Goal: Task Accomplishment & Management: Complete application form

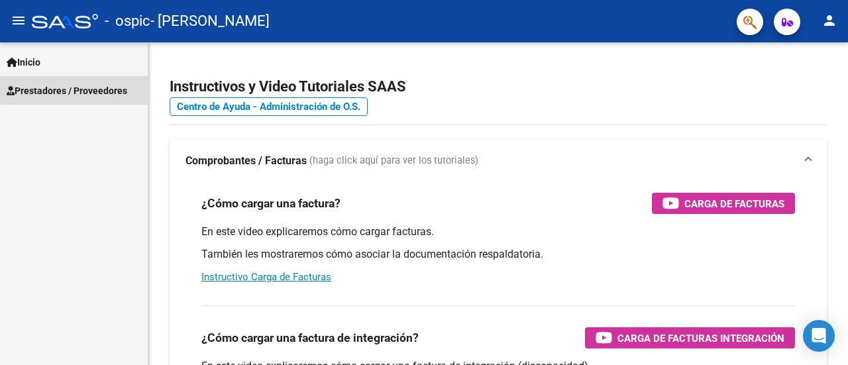
click at [90, 87] on span "Prestadores / Proveedores" at bounding box center [67, 90] width 121 height 15
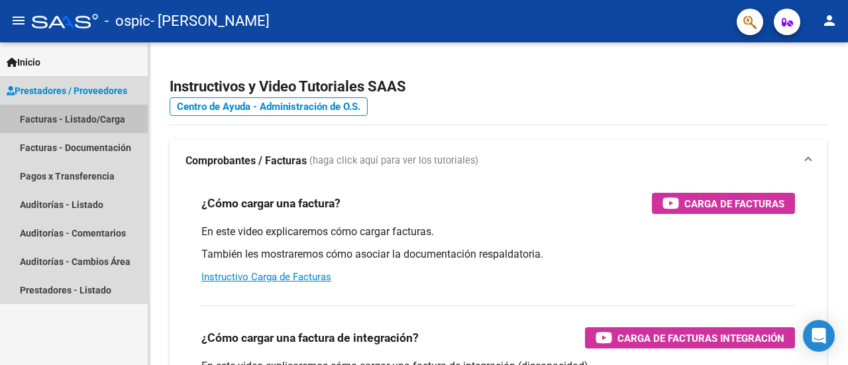
click at [89, 111] on link "Facturas - Listado/Carga" at bounding box center [74, 119] width 148 height 28
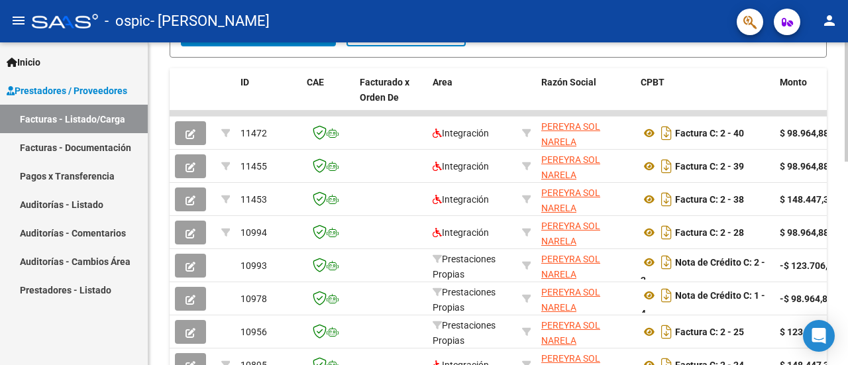
click at [847, 228] on div at bounding box center [845, 243] width 3 height 119
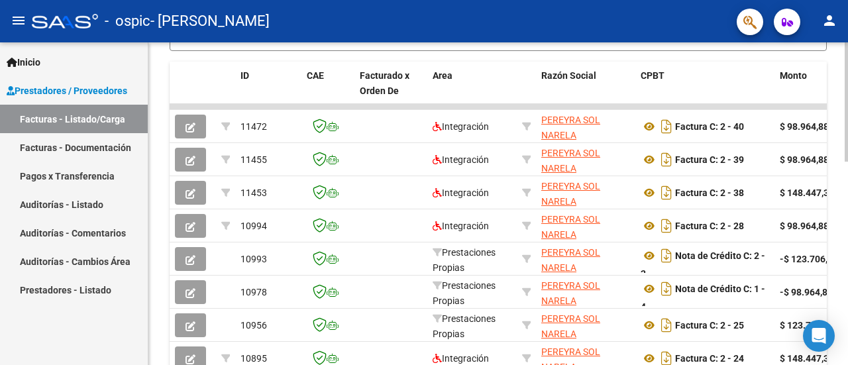
scroll to position [62, 0]
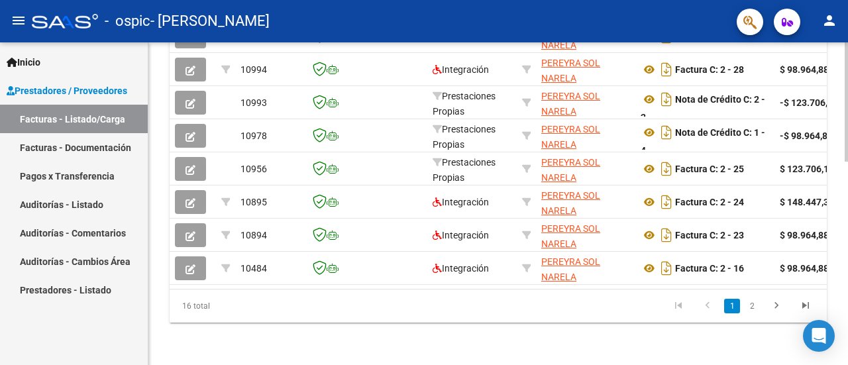
click at [847, 343] on div at bounding box center [845, 305] width 3 height 119
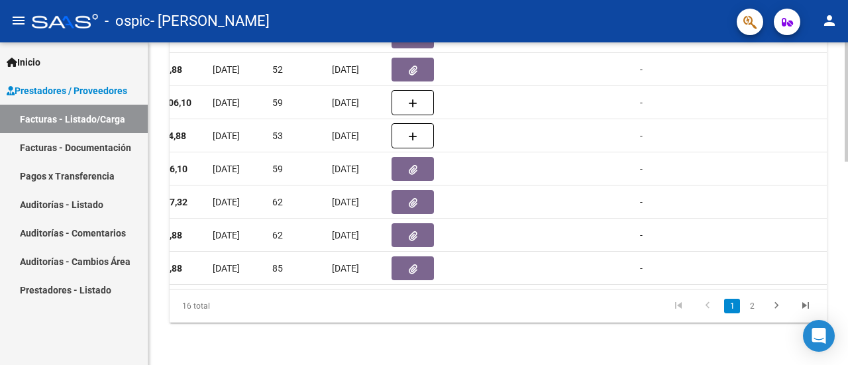
scroll to position [0, 573]
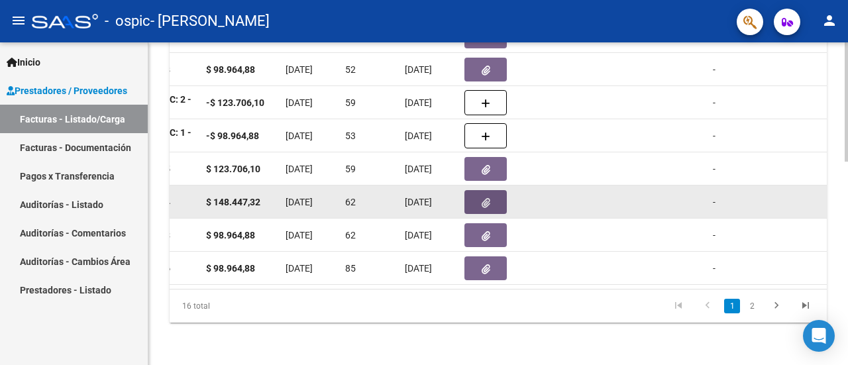
click at [479, 190] on button "button" at bounding box center [485, 202] width 42 height 24
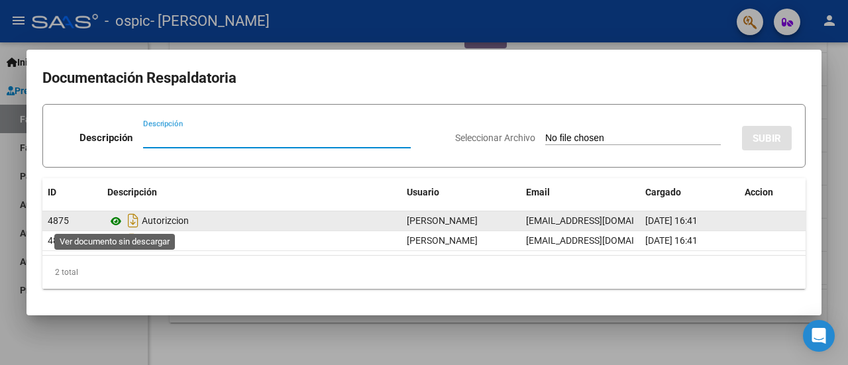
click at [113, 217] on icon at bounding box center [115, 221] width 17 height 16
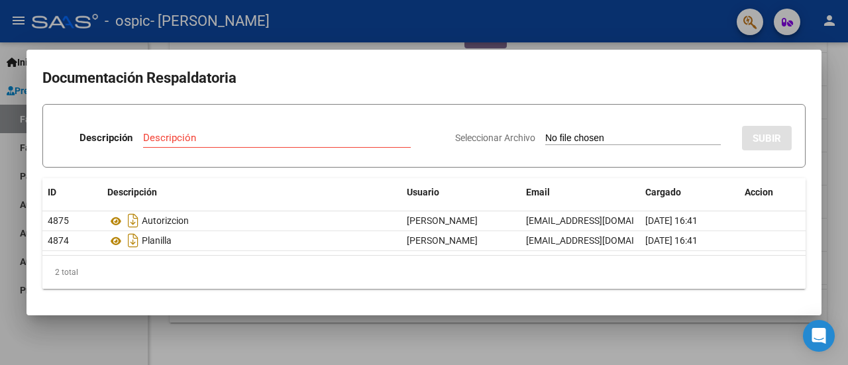
click at [1, 73] on div at bounding box center [424, 182] width 848 height 365
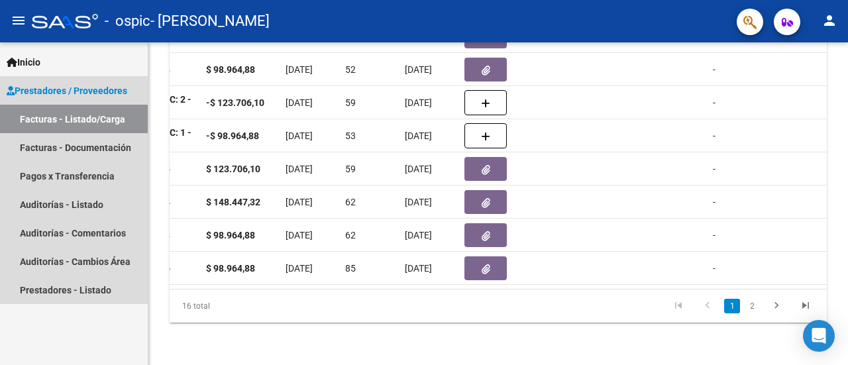
click at [52, 89] on span "Prestadores / Proveedores" at bounding box center [67, 90] width 121 height 15
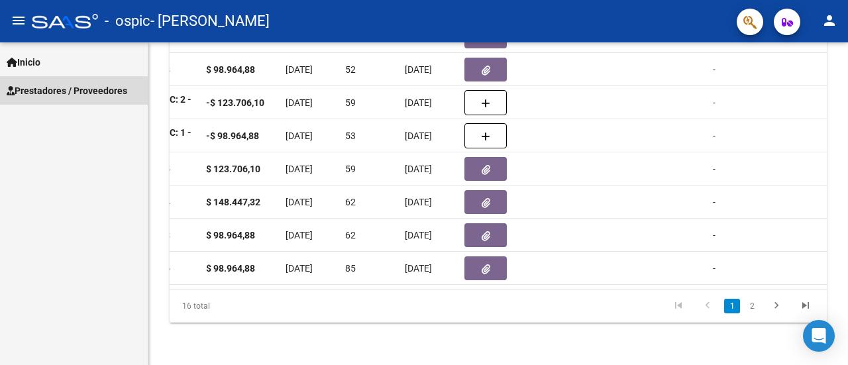
click at [60, 95] on span "Prestadores / Proveedores" at bounding box center [67, 90] width 121 height 15
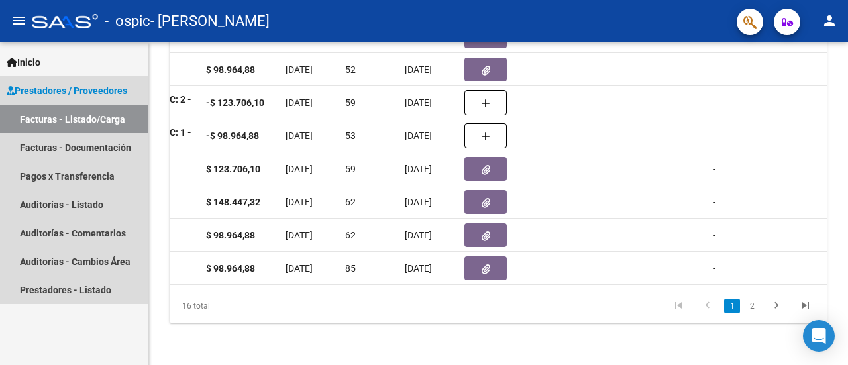
click at [58, 116] on link "Facturas - Listado/Carga" at bounding box center [74, 119] width 148 height 28
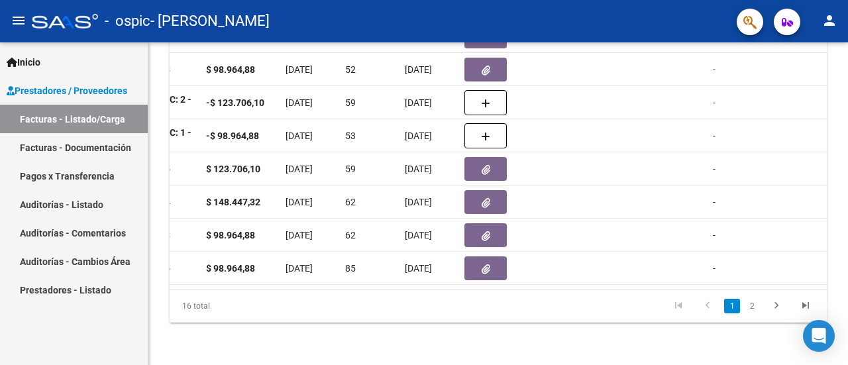
click at [58, 116] on link "Facturas - Listado/Carga" at bounding box center [74, 119] width 148 height 28
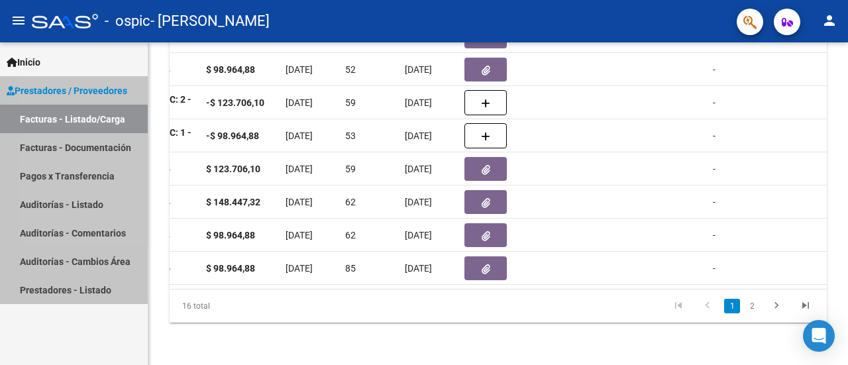
click at [58, 116] on link "Facturas - Listado/Carga" at bounding box center [74, 119] width 148 height 28
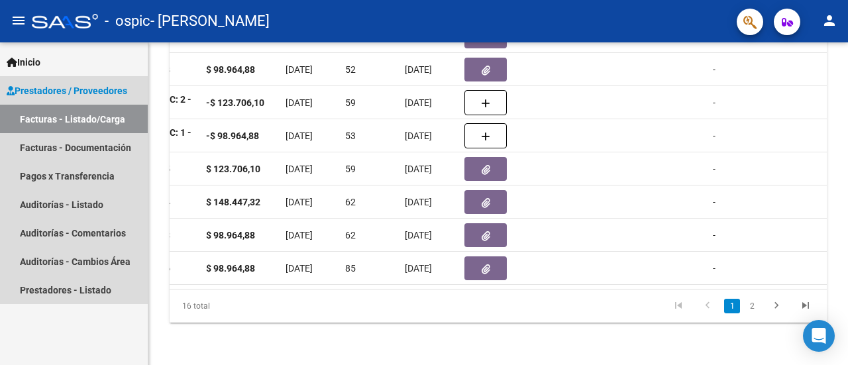
click at [58, 116] on link "Facturas - Listado/Carga" at bounding box center [74, 119] width 148 height 28
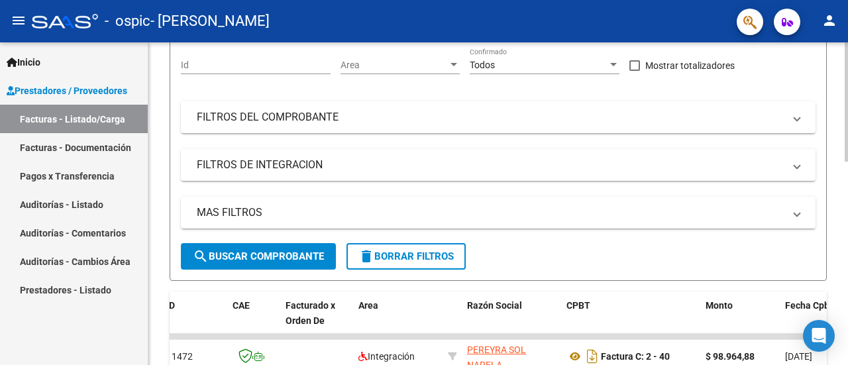
scroll to position [0, 0]
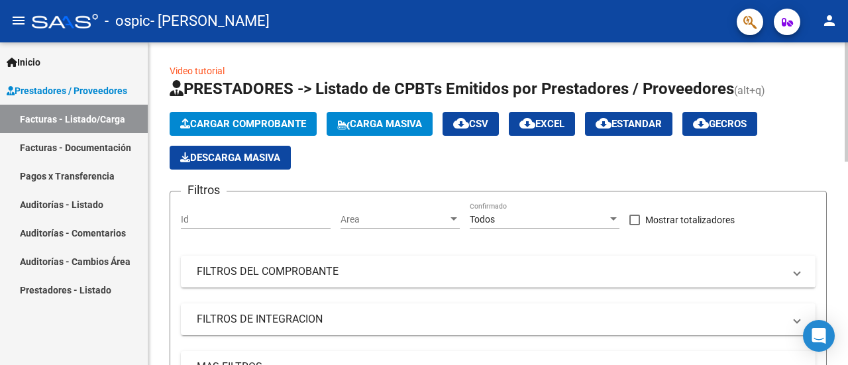
click at [238, 124] on span "Cargar Comprobante" at bounding box center [243, 124] width 126 height 12
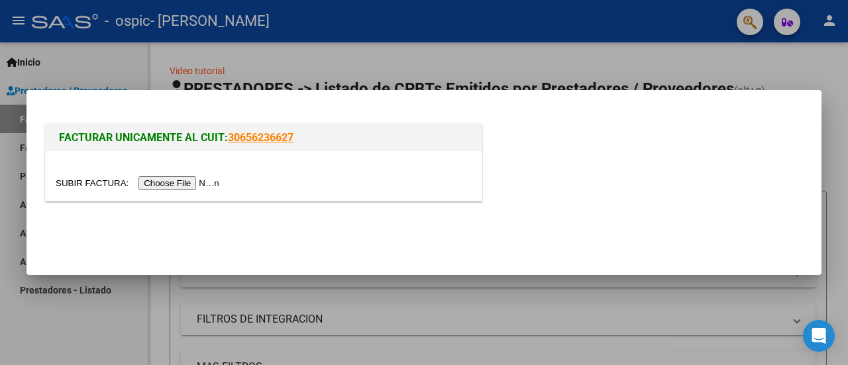
click at [207, 186] on input "file" at bounding box center [140, 183] width 168 height 14
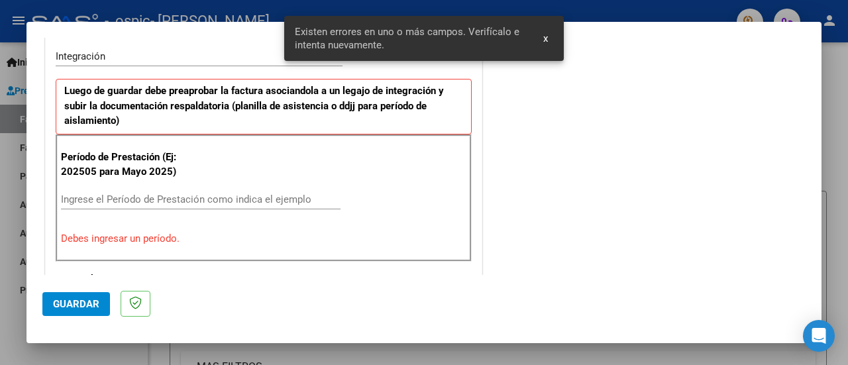
scroll to position [330, 0]
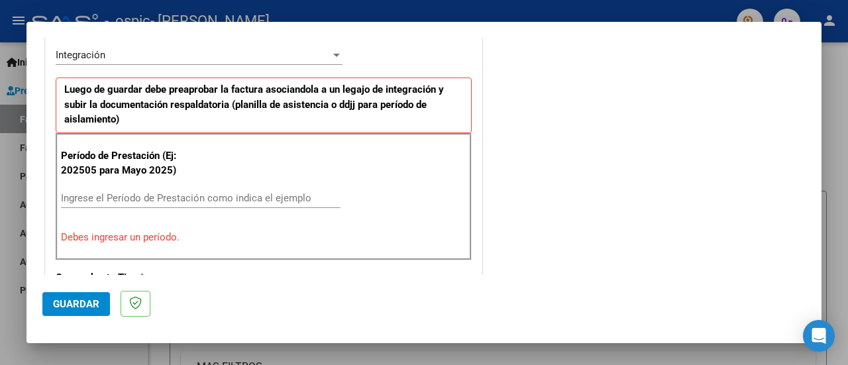
click at [248, 192] on input "Ingrese el Período de Prestación como indica el ejemplo" at bounding box center [200, 198] width 279 height 12
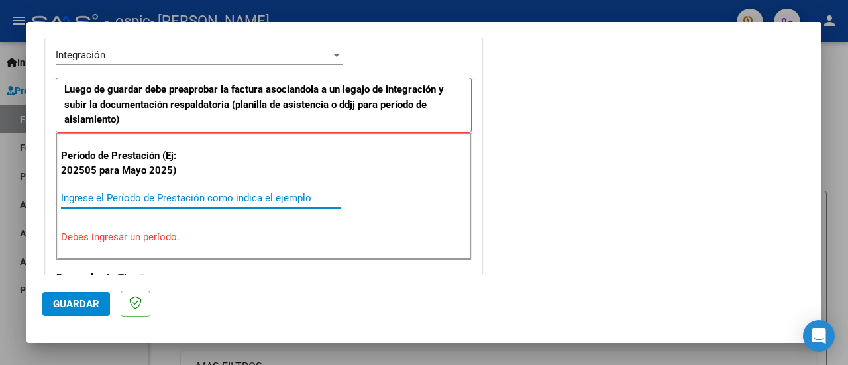
type input "2"
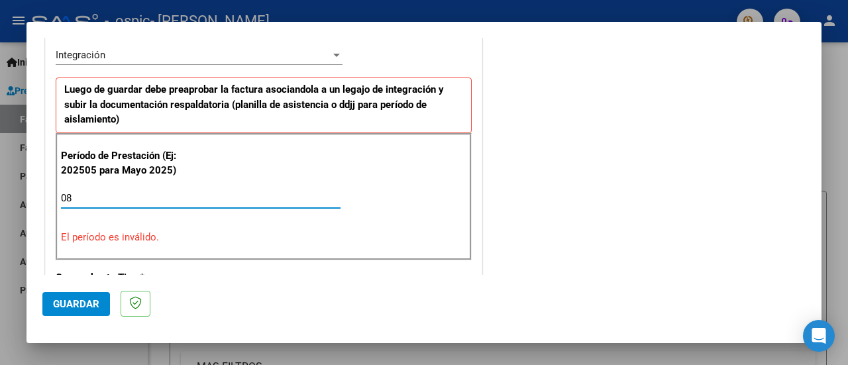
type input "0"
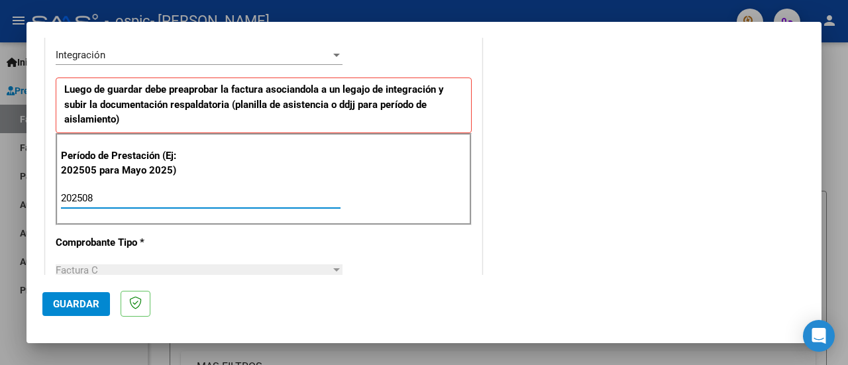
type input "202508"
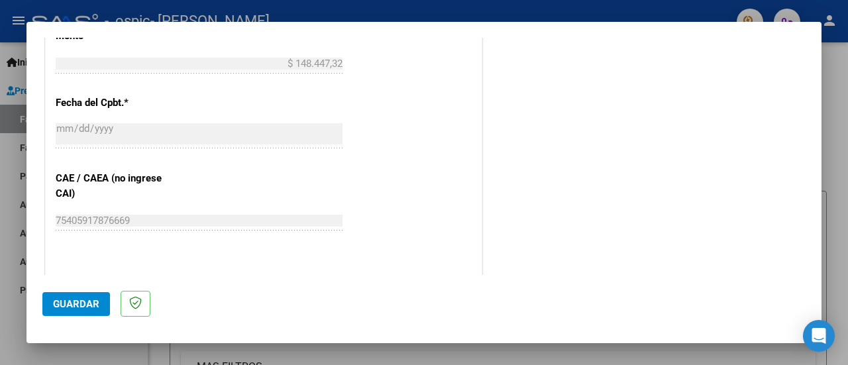
scroll to position [730, 0]
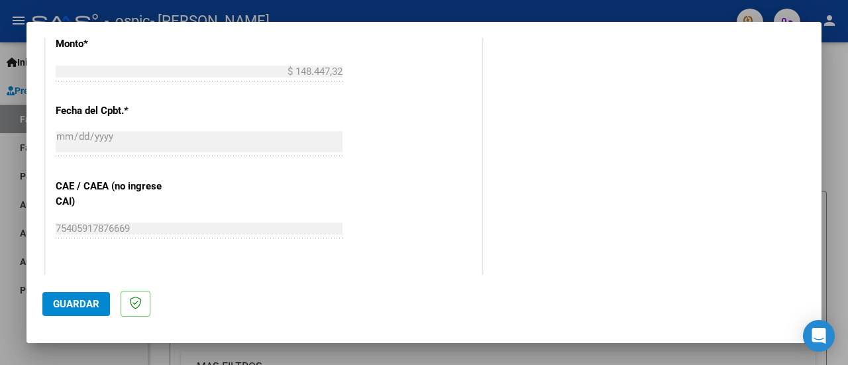
click at [86, 307] on span "Guardar" at bounding box center [76, 304] width 46 height 12
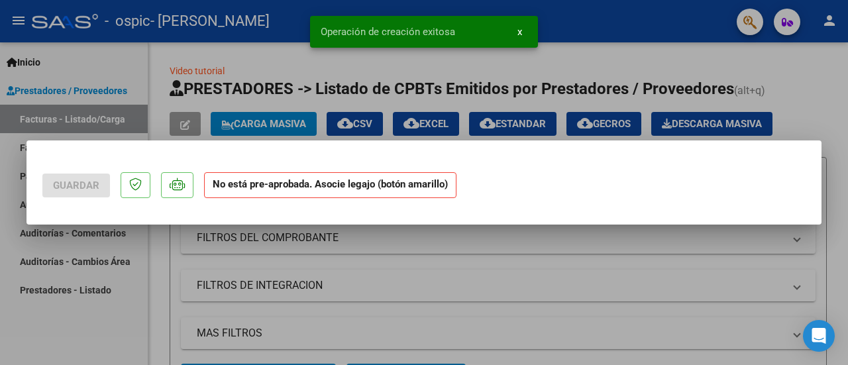
scroll to position [0, 0]
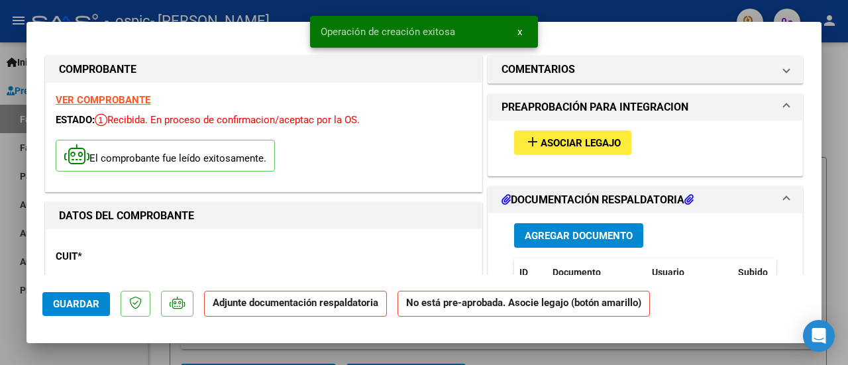
click at [614, 144] on span "Asociar Legajo" at bounding box center [580, 143] width 80 height 12
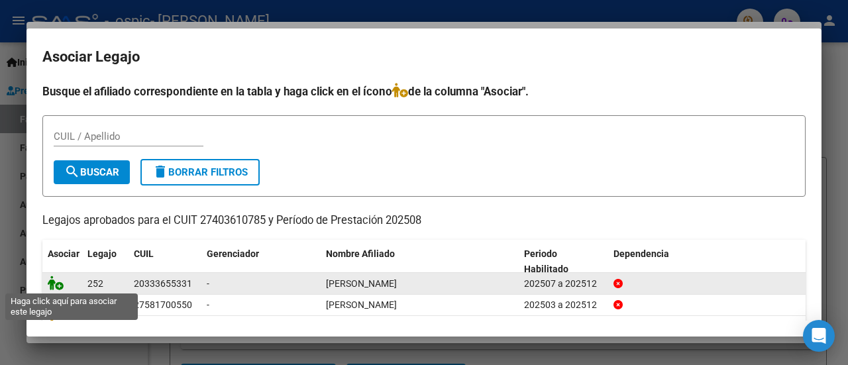
click at [54, 284] on icon at bounding box center [56, 282] width 16 height 15
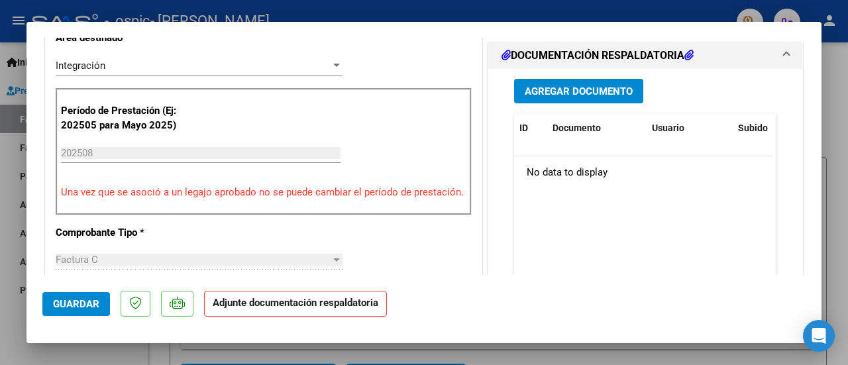
scroll to position [395, 0]
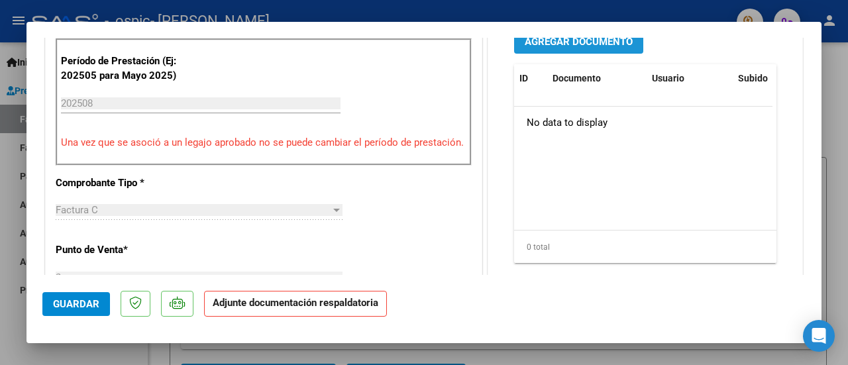
click at [568, 46] on button "Agregar Documento" at bounding box center [578, 41] width 129 height 24
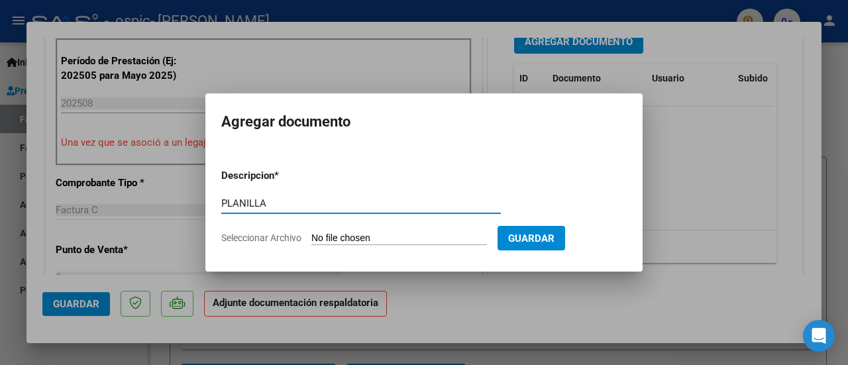
type input "PLANILLA"
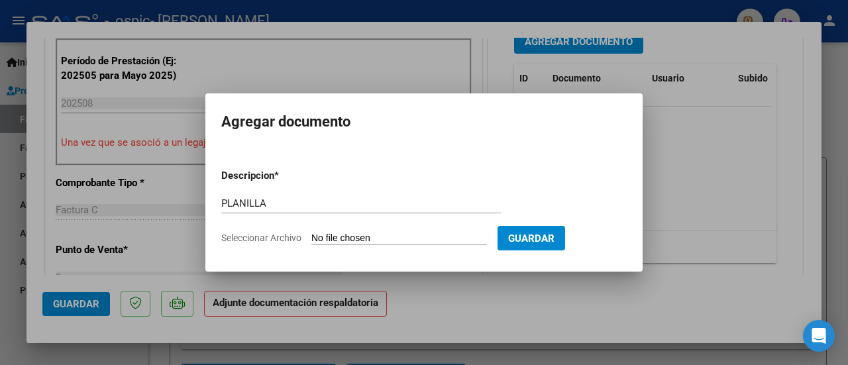
click at [336, 237] on input "Seleccionar Archivo" at bounding box center [398, 238] width 175 height 13
type input "C:\fakepath\Javier alvares.pdf"
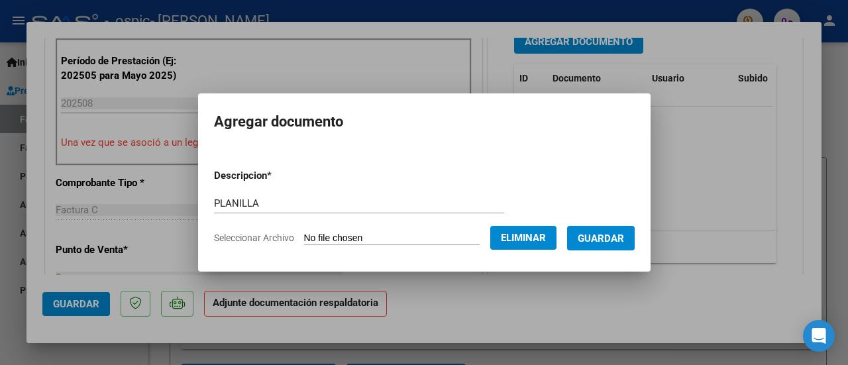
click at [603, 240] on span "Guardar" at bounding box center [600, 238] width 46 height 12
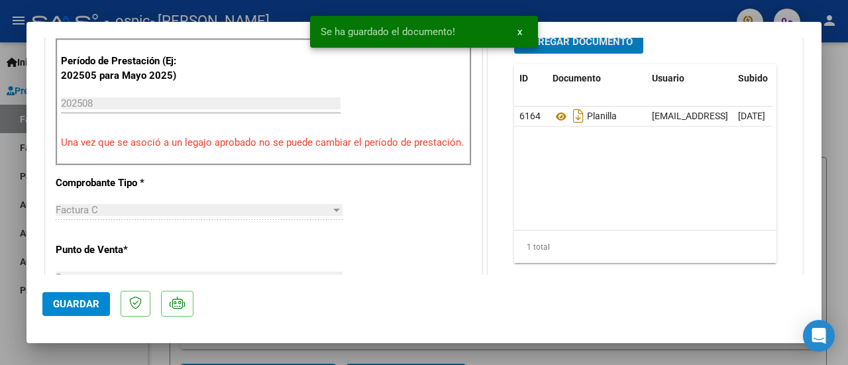
scroll to position [384, 0]
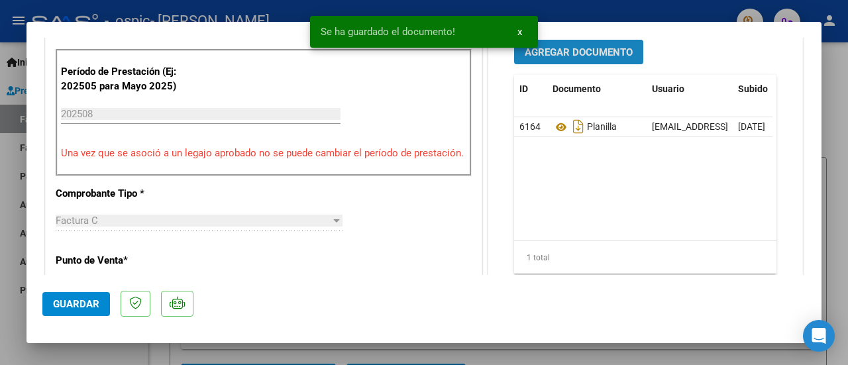
click at [605, 43] on button "Agregar Documento" at bounding box center [578, 52] width 129 height 24
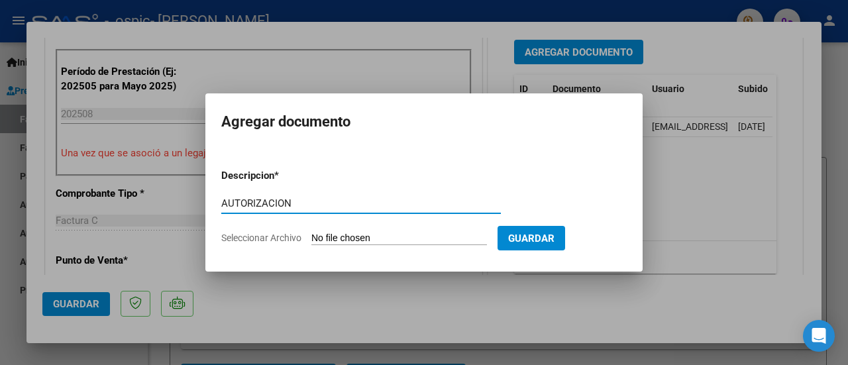
type input "AUTORIZACION"
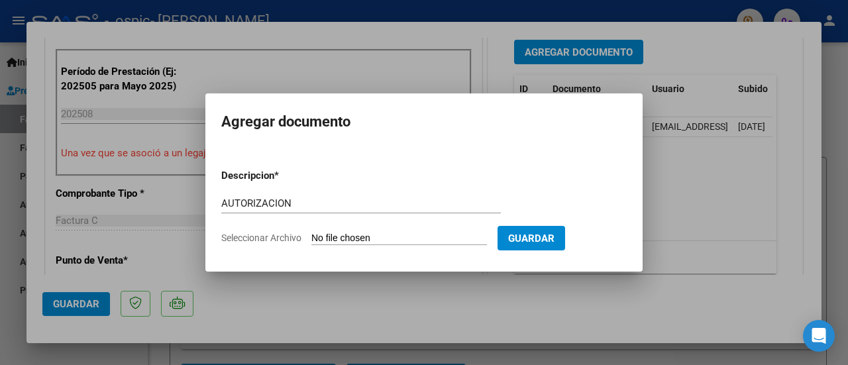
click at [363, 234] on input "Seleccionar Archivo" at bounding box center [398, 238] width 175 height 13
type input "C:\fakepath\autorizacion ajvier alvarez.pdf"
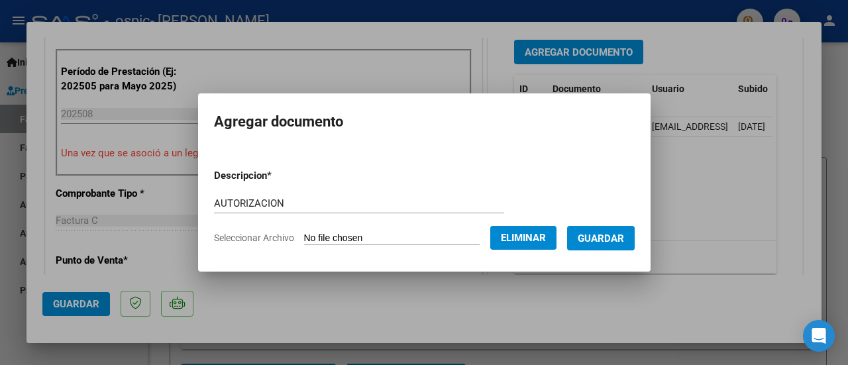
click at [612, 238] on span "Guardar" at bounding box center [600, 238] width 46 height 12
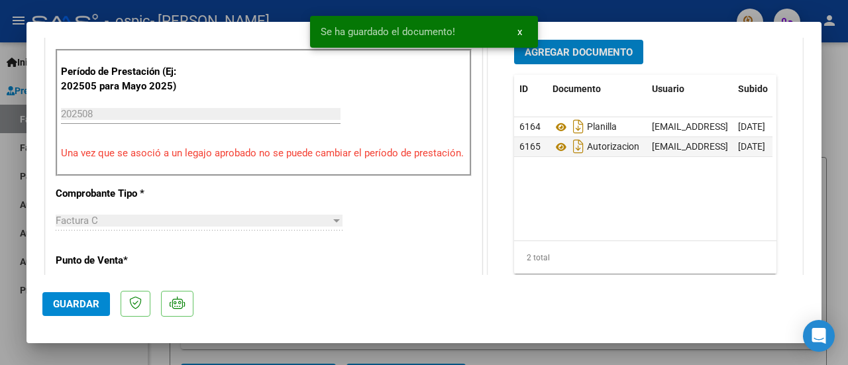
click at [72, 310] on button "Guardar" at bounding box center [76, 304] width 68 height 24
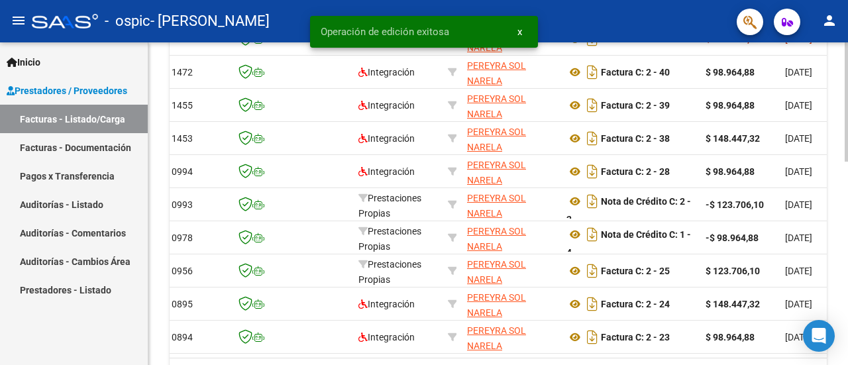
scroll to position [495, 0]
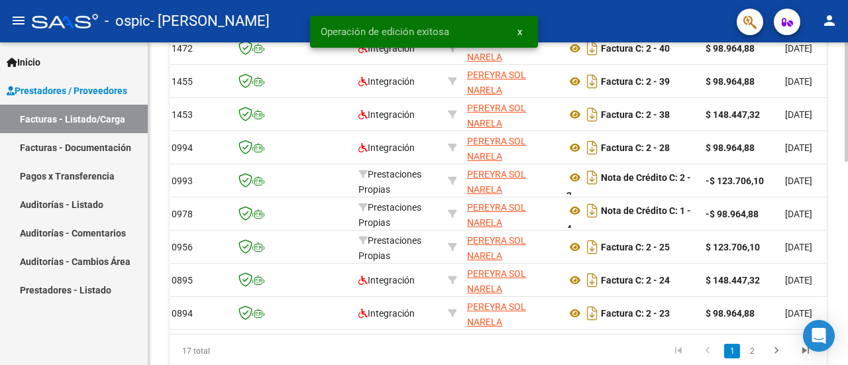
click at [847, 279] on div at bounding box center [845, 287] width 3 height 119
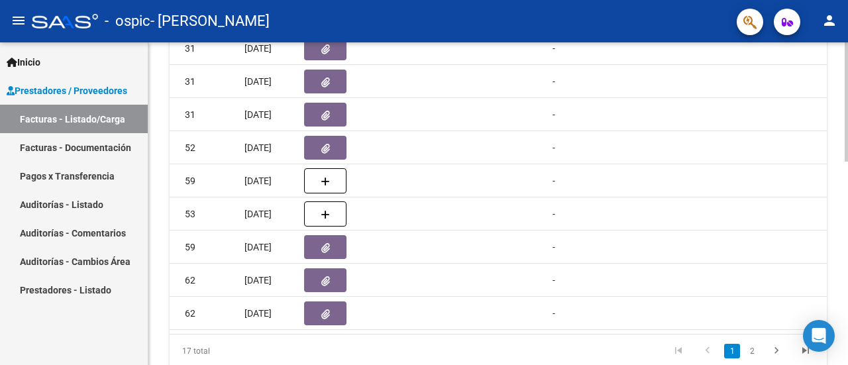
scroll to position [0, 589]
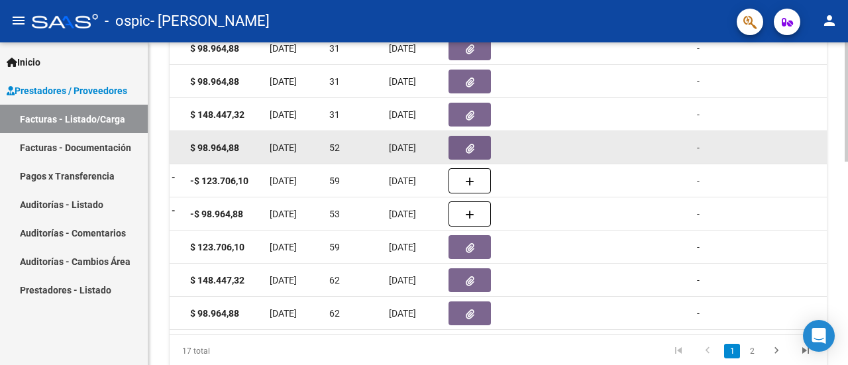
click at [465, 146] on icon "button" at bounding box center [469, 149] width 9 height 10
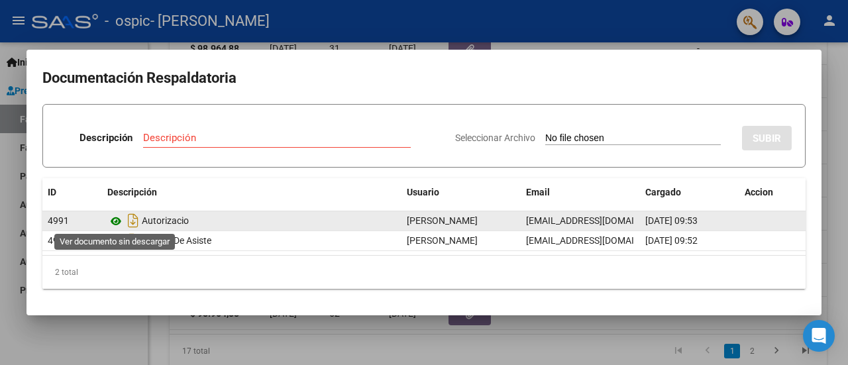
click at [115, 224] on icon at bounding box center [115, 221] width 17 height 16
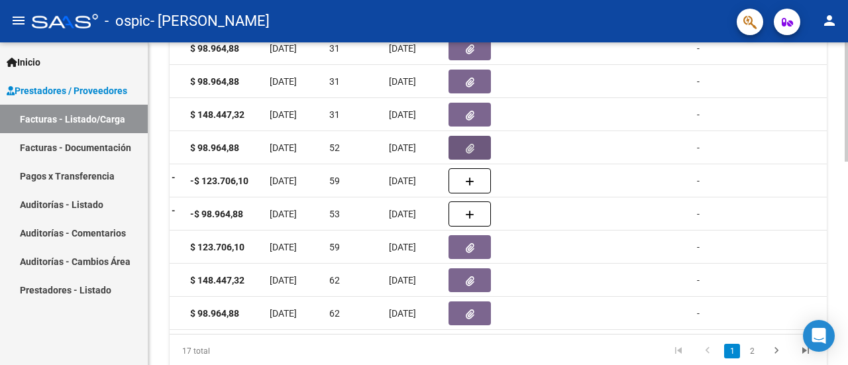
scroll to position [0, 0]
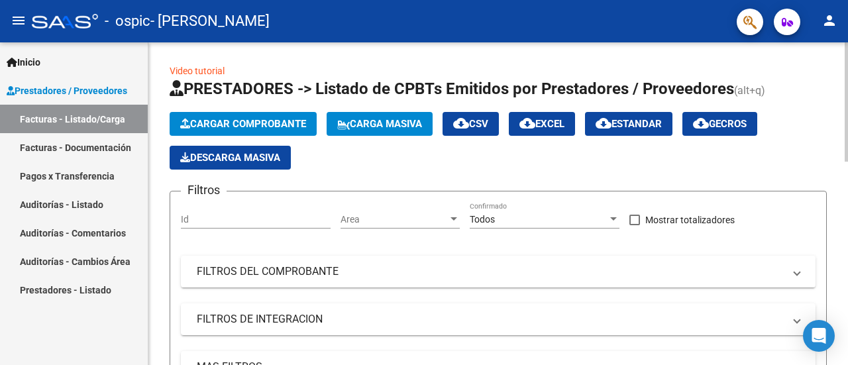
click at [847, 27] on div "menu - ospic - PEREYRA SOL NARELA person Inicio Instructivos Contacto OS Presta…" at bounding box center [424, 182] width 848 height 365
click at [246, 120] on span "Cargar Comprobante" at bounding box center [243, 124] width 126 height 12
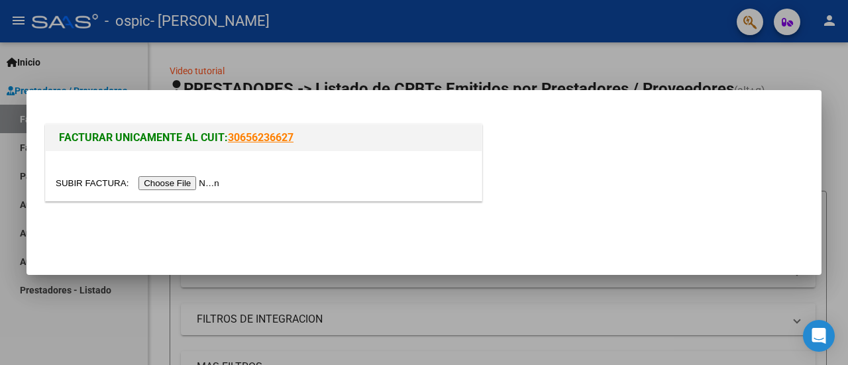
click at [212, 181] on input "file" at bounding box center [140, 183] width 168 height 14
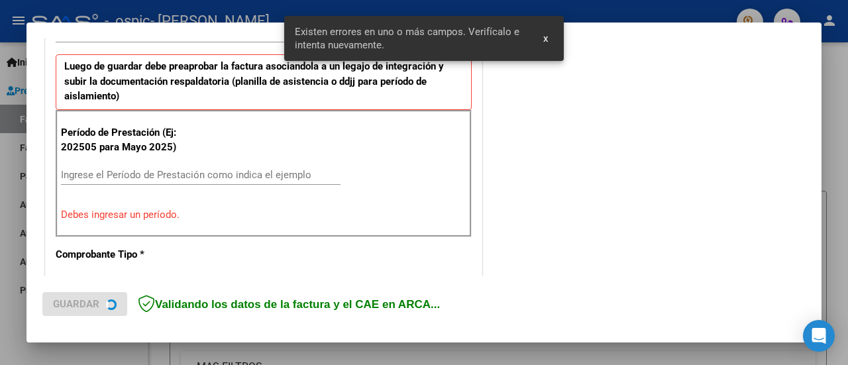
scroll to position [355, 0]
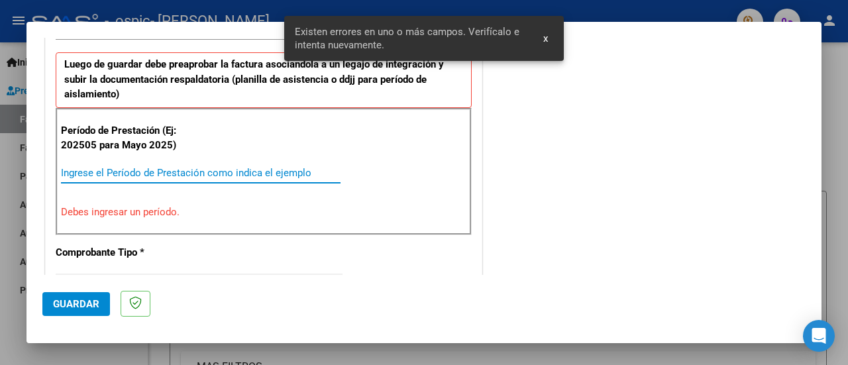
click at [289, 167] on input "Ingrese el Período de Prestación como indica el ejemplo" at bounding box center [200, 173] width 279 height 12
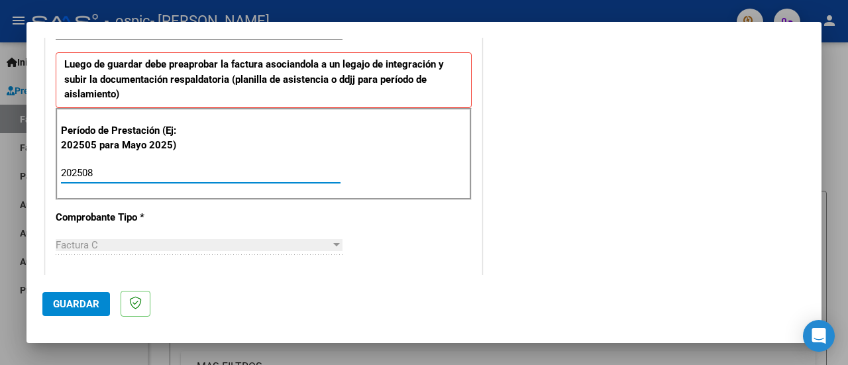
type input "202508"
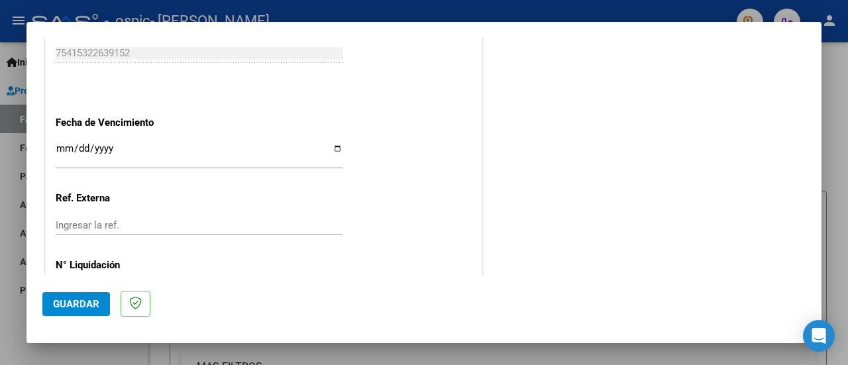
scroll to position [955, 0]
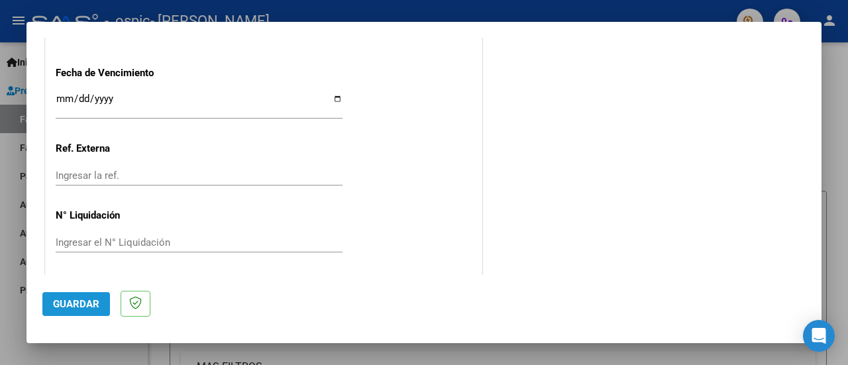
click at [87, 308] on span "Guardar" at bounding box center [76, 304] width 46 height 12
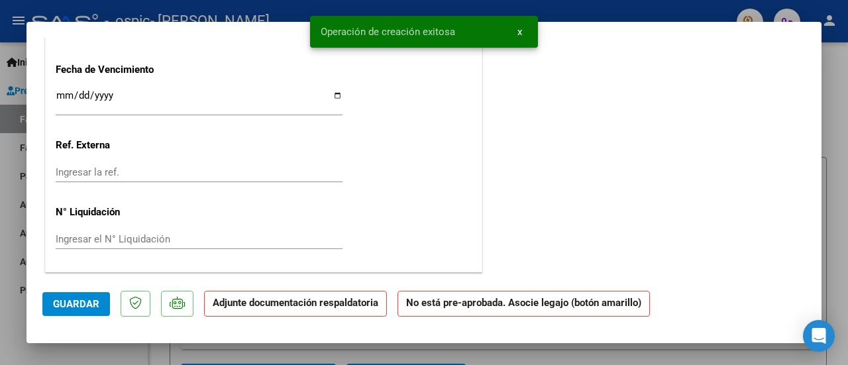
scroll to position [0, 0]
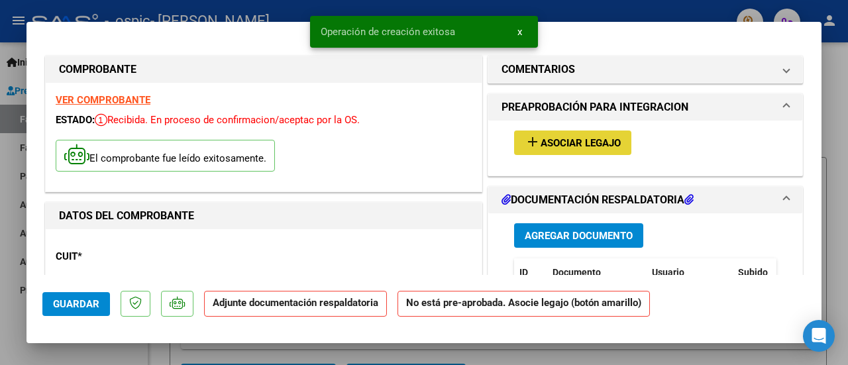
click at [587, 144] on span "Asociar Legajo" at bounding box center [580, 143] width 80 height 12
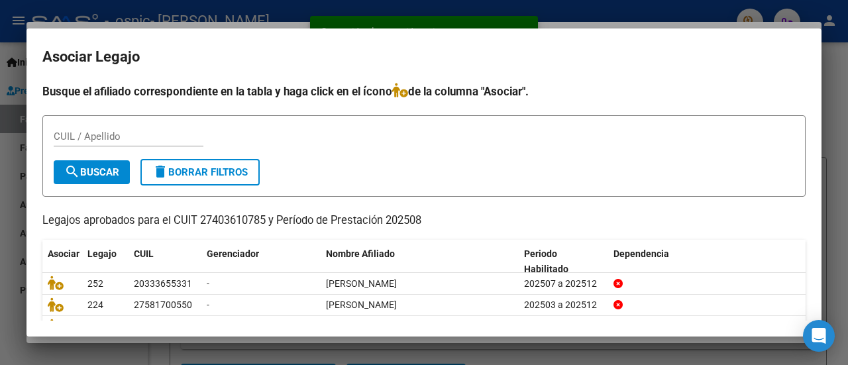
scroll to position [62, 0]
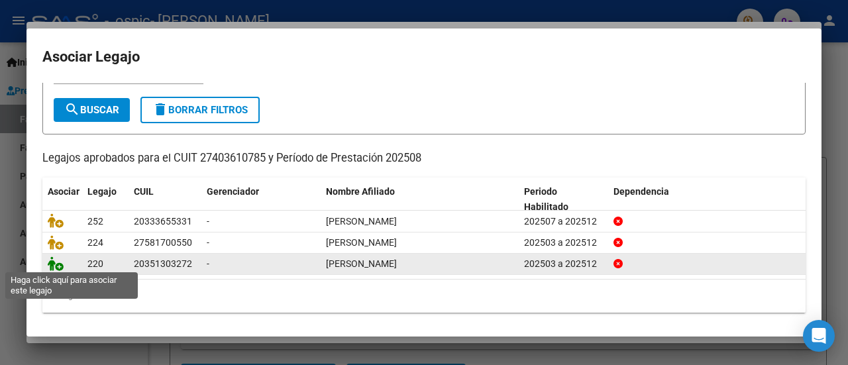
click at [60, 263] on icon at bounding box center [56, 263] width 16 height 15
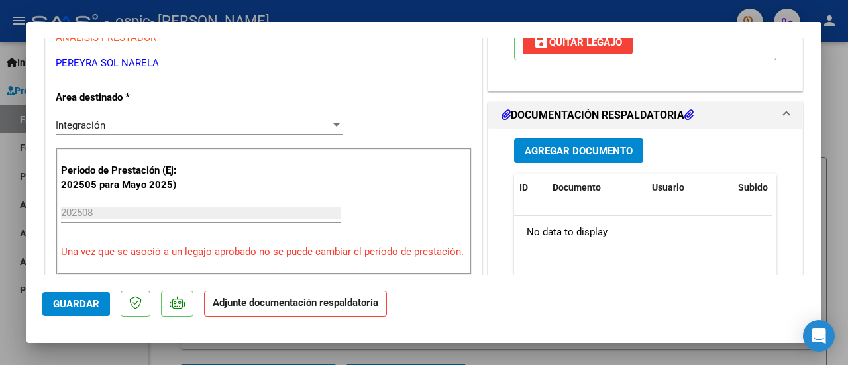
scroll to position [288, 0]
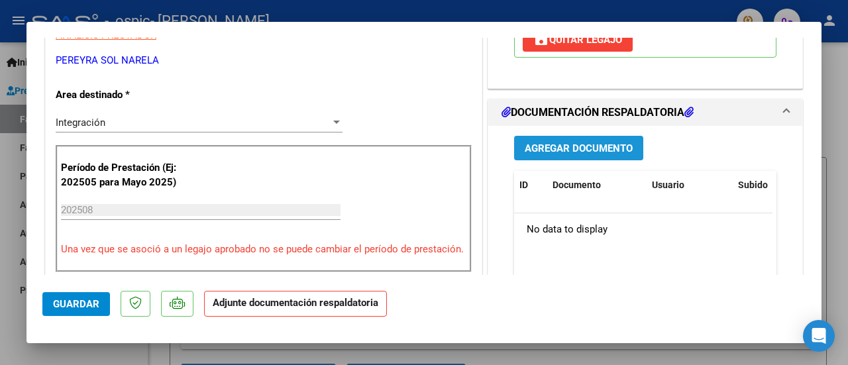
click at [572, 154] on button "Agregar Documento" at bounding box center [578, 148] width 129 height 24
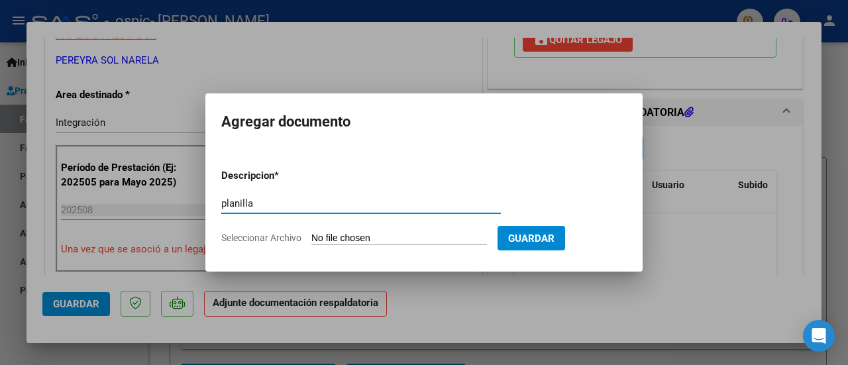
type input "planilla"
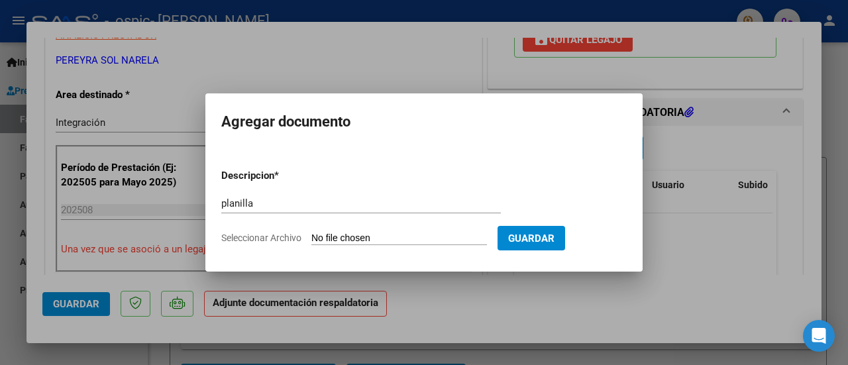
click at [381, 237] on input "Seleccionar Archivo" at bounding box center [398, 238] width 175 height 13
type input "C:\fakepath\caseres.pdf"
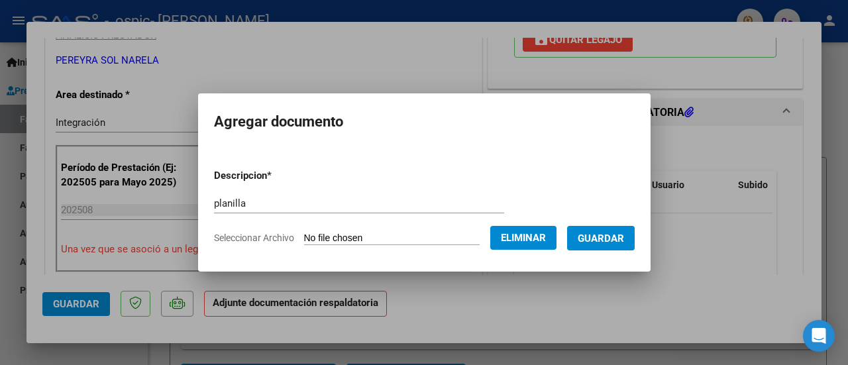
click at [612, 236] on span "Guardar" at bounding box center [600, 238] width 46 height 12
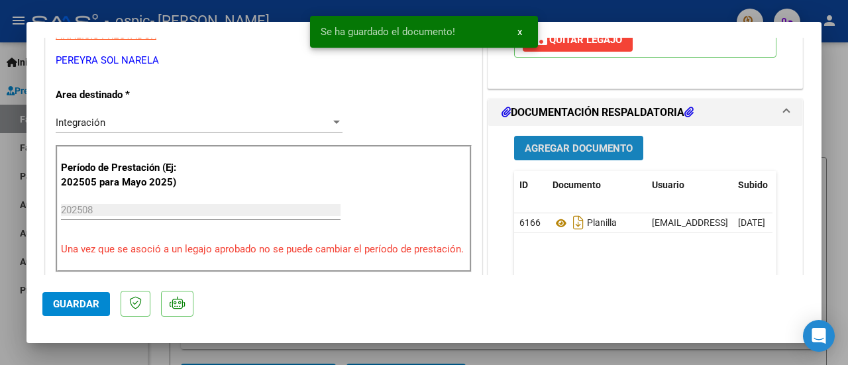
click at [589, 149] on span "Agregar Documento" at bounding box center [578, 148] width 108 height 12
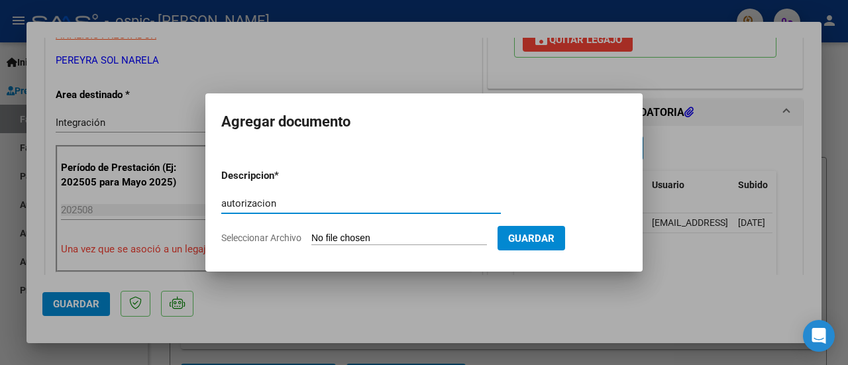
type input "autorizacion"
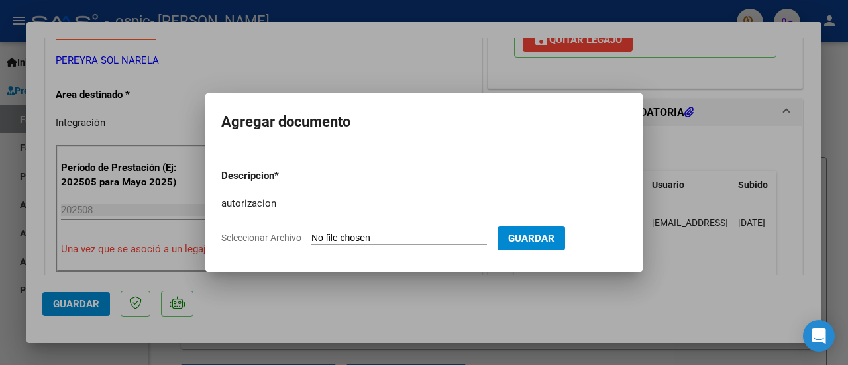
click at [372, 240] on input "Seleccionar Archivo" at bounding box center [398, 238] width 175 height 13
type input "C:\fakepath\AUTORIZACION CACARES.pdf"
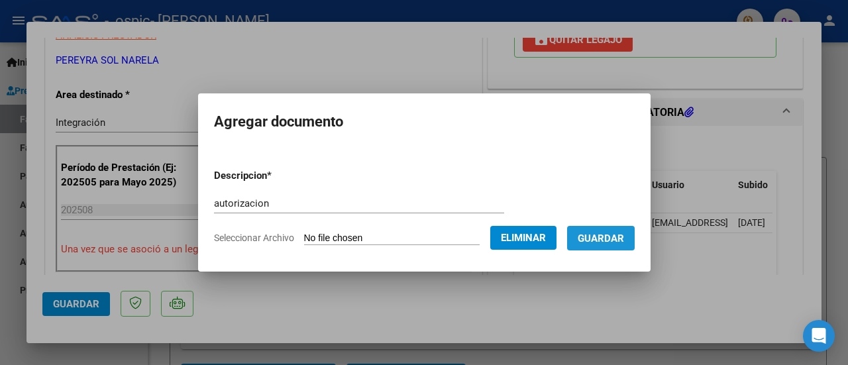
click at [624, 246] on button "Guardar" at bounding box center [601, 238] width 68 height 24
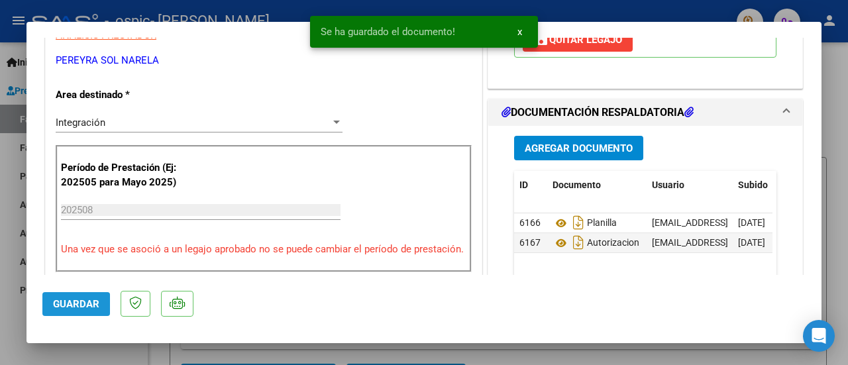
click at [72, 305] on span "Guardar" at bounding box center [76, 304] width 46 height 12
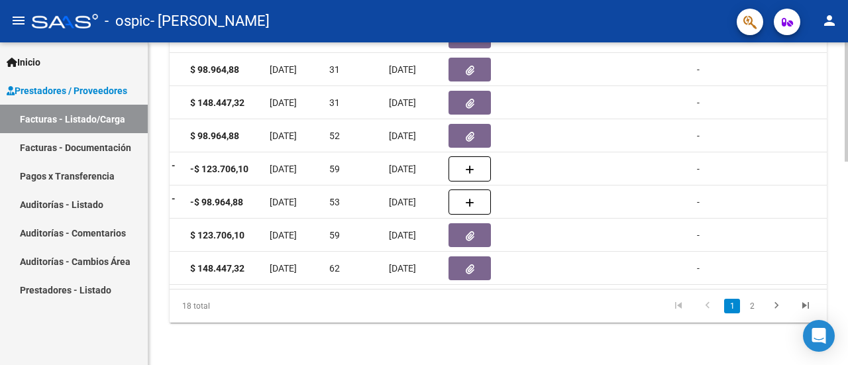
scroll to position [542, 0]
click at [846, 318] on div at bounding box center [845, 305] width 3 height 119
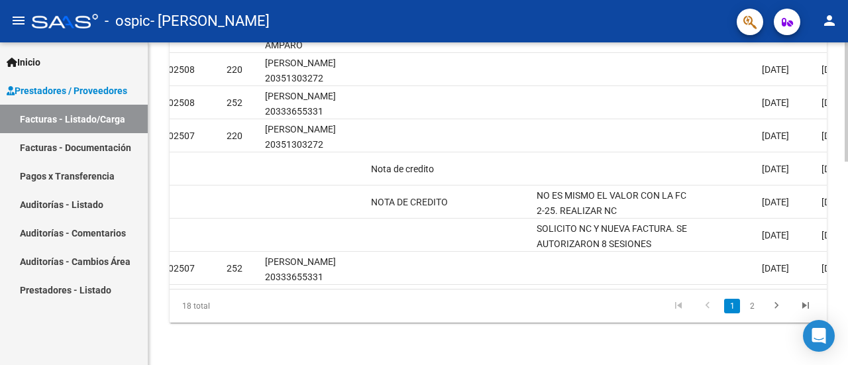
scroll to position [0, 1743]
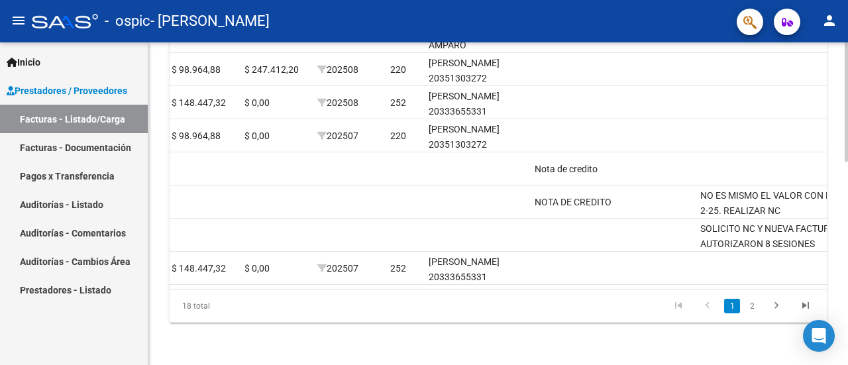
drag, startPoint x: 399, startPoint y: 296, endPoint x: 624, endPoint y: 308, distance: 225.4
click at [624, 308] on div "ID CAE Facturado x Orden De Area Razón Social CPBT Monto Fecha Cpbt Días desde …" at bounding box center [498, 113] width 657 height 417
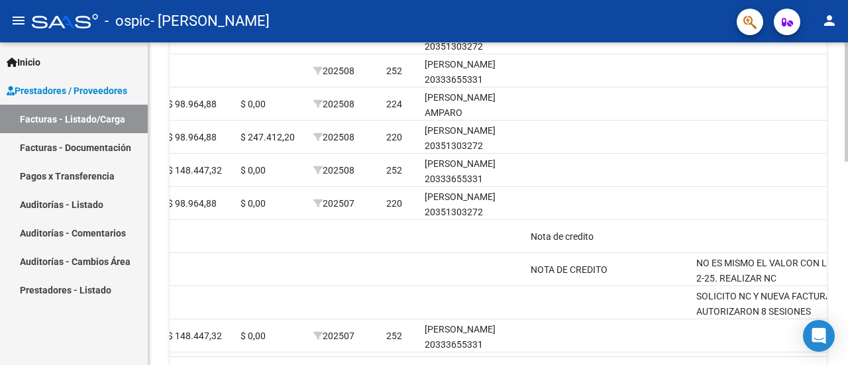
click at [847, 242] on div at bounding box center [845, 279] width 3 height 119
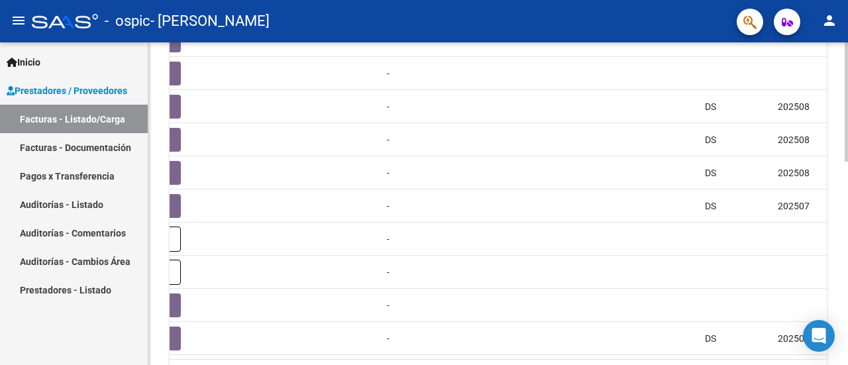
scroll to position [0, 654]
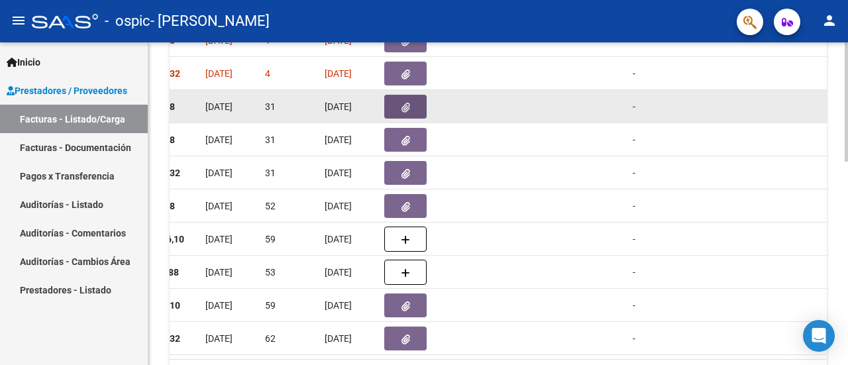
click at [395, 105] on button "button" at bounding box center [405, 107] width 42 height 24
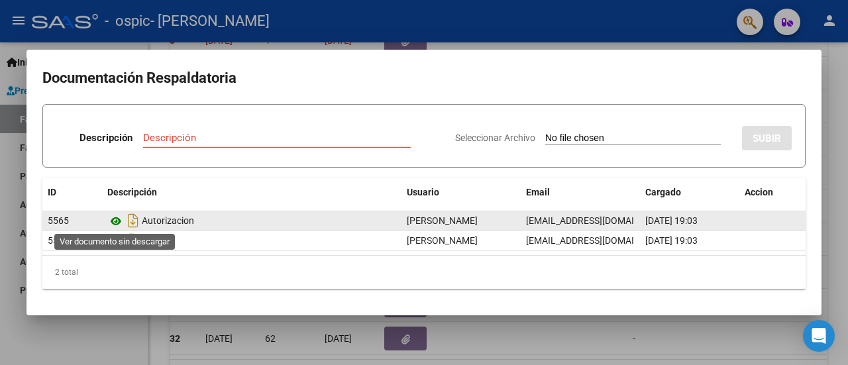
click at [122, 220] on icon at bounding box center [115, 221] width 17 height 16
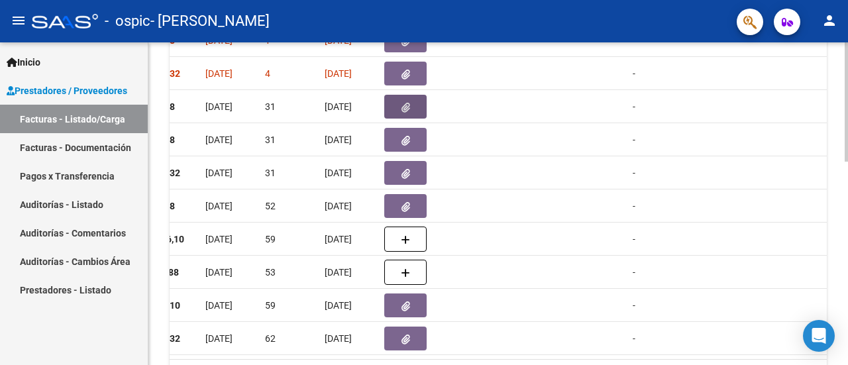
scroll to position [0, 0]
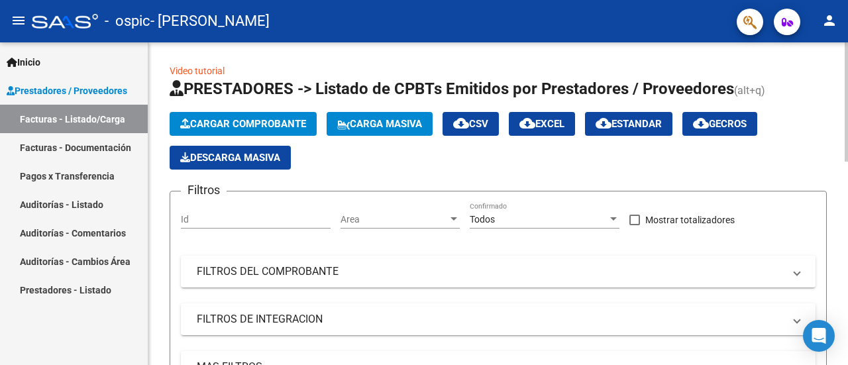
click at [847, 60] on div at bounding box center [845, 101] width 3 height 119
click at [264, 122] on span "Cargar Comprobante" at bounding box center [243, 124] width 126 height 12
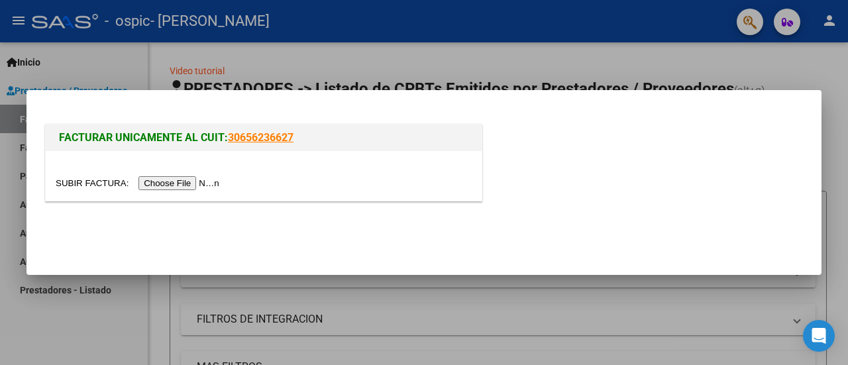
click at [202, 182] on input "file" at bounding box center [140, 183] width 168 height 14
click at [191, 179] on input "file" at bounding box center [140, 183] width 168 height 14
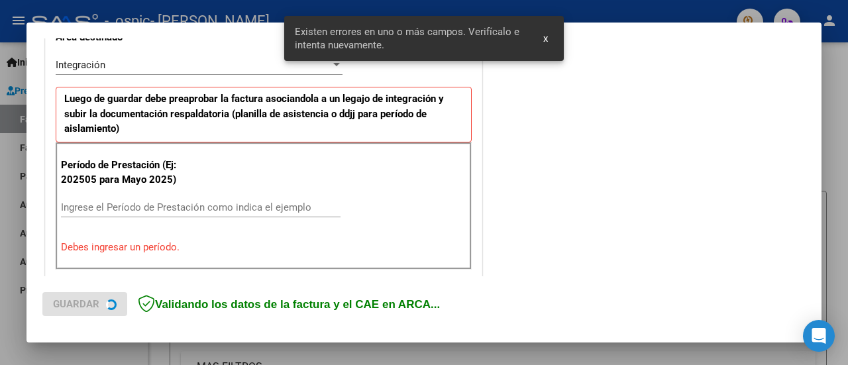
scroll to position [355, 0]
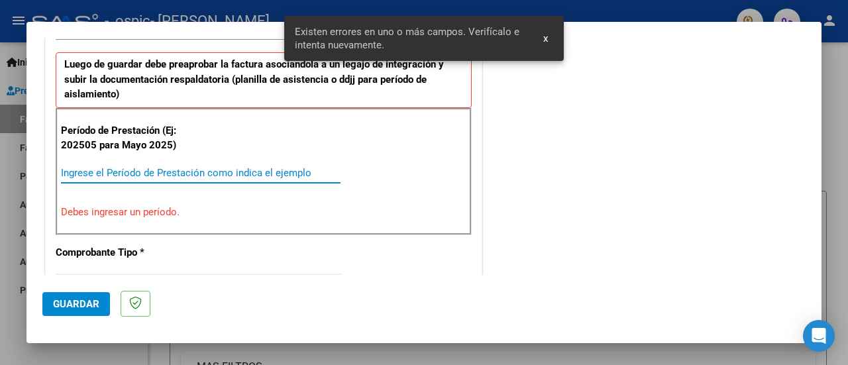
click at [297, 168] on input "Ingrese el Período de Prestación como indica el ejemplo" at bounding box center [200, 173] width 279 height 12
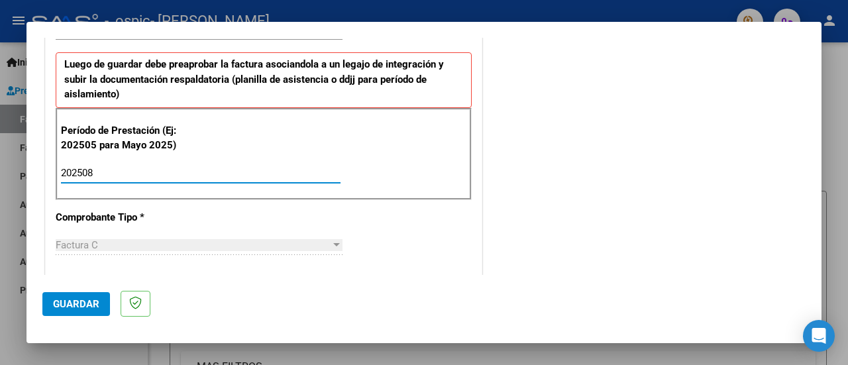
type input "202508"
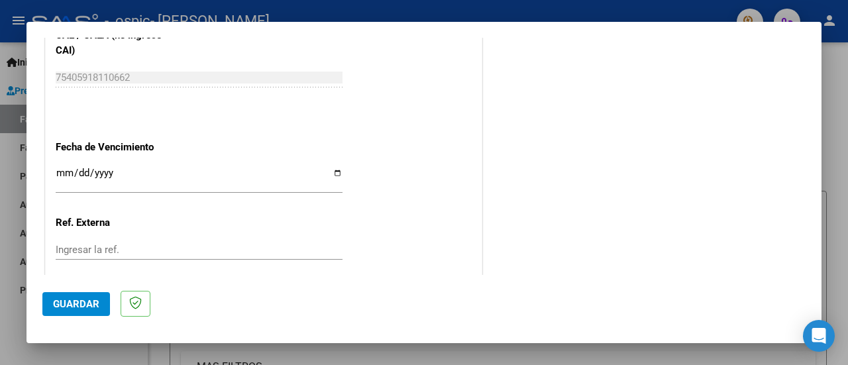
scroll to position [955, 0]
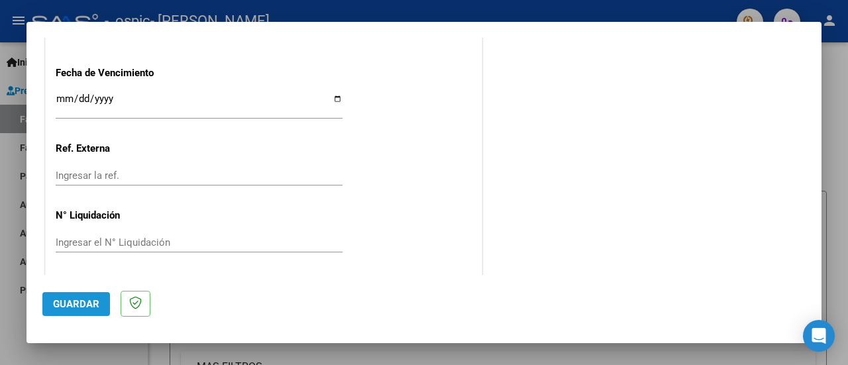
click at [95, 296] on button "Guardar" at bounding box center [76, 304] width 68 height 24
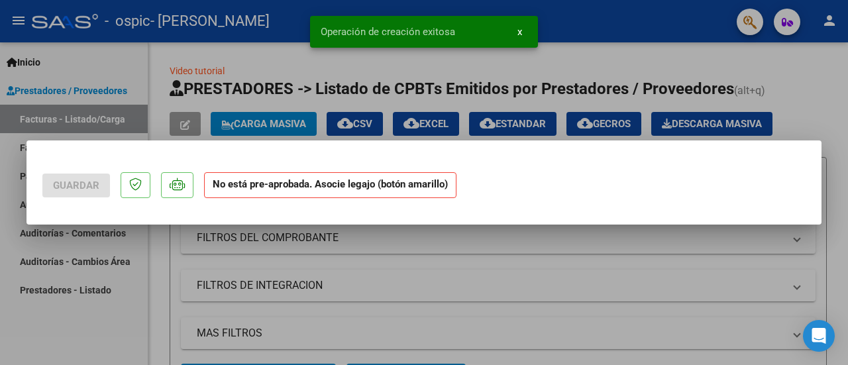
scroll to position [0, 0]
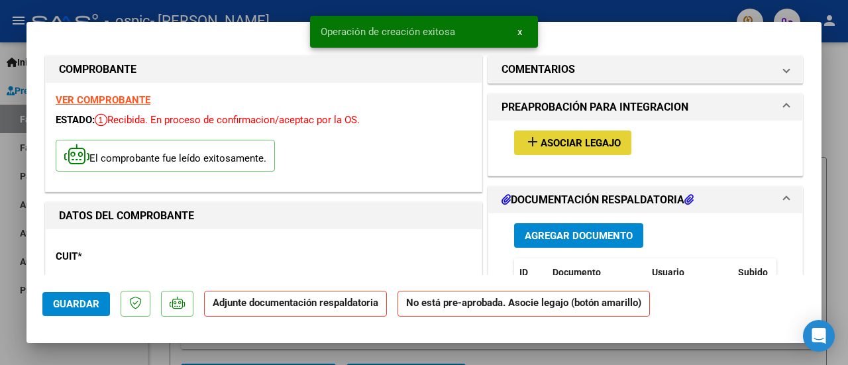
click at [607, 137] on span "Asociar Legajo" at bounding box center [580, 143] width 80 height 12
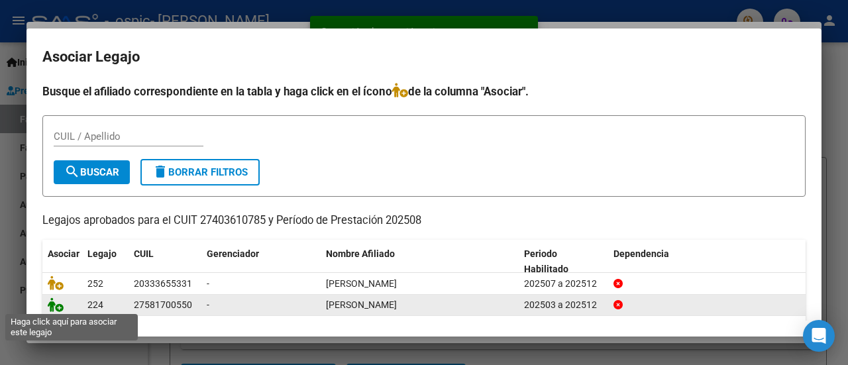
click at [48, 305] on icon at bounding box center [56, 304] width 16 height 15
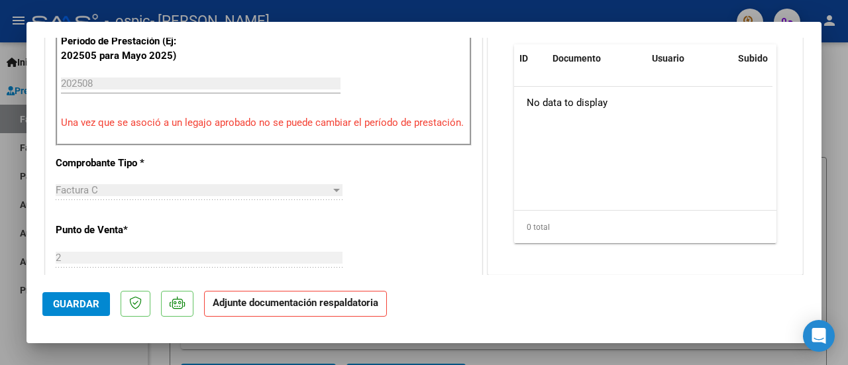
scroll to position [355, 0]
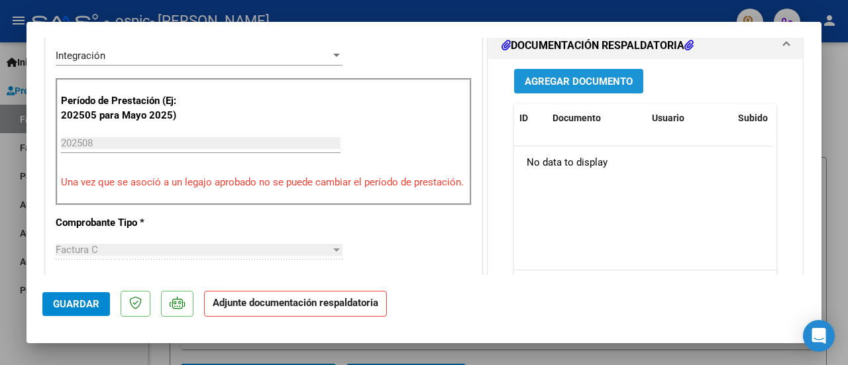
click at [565, 83] on span "Agregar Documento" at bounding box center [578, 81] width 108 height 12
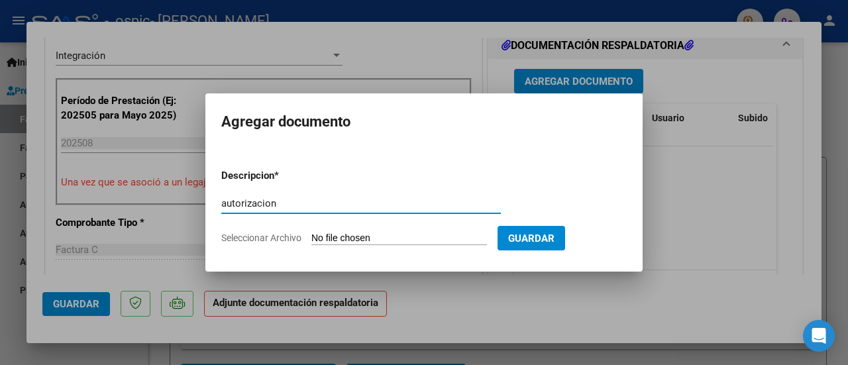
type input "autorizacion"
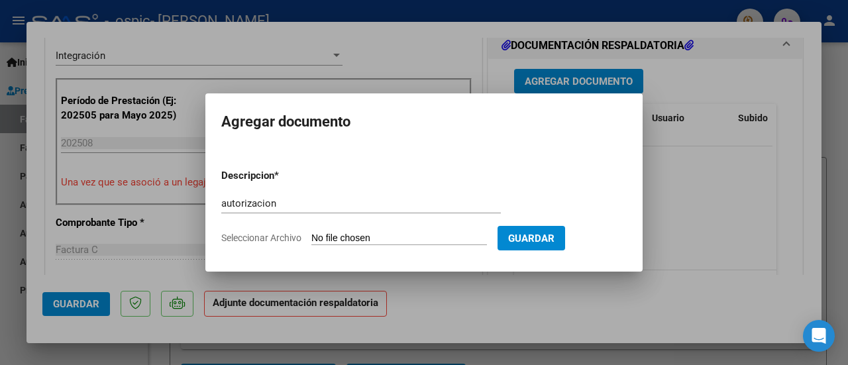
click at [336, 238] on input "Seleccionar Archivo" at bounding box center [398, 238] width 175 height 13
type input "C:\fakepath\martina autorizacion.pdf"
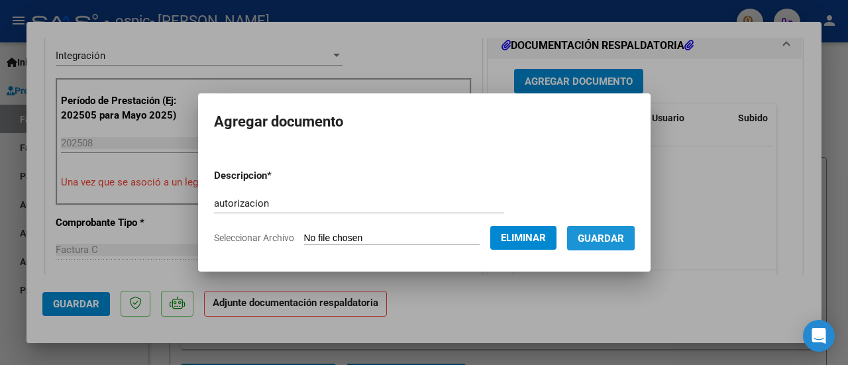
click at [603, 234] on span "Guardar" at bounding box center [600, 238] width 46 height 12
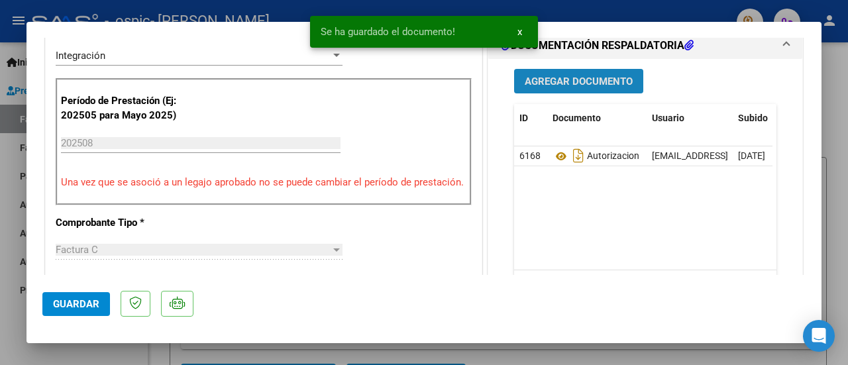
click at [607, 76] on span "Agregar Documento" at bounding box center [578, 81] width 108 height 12
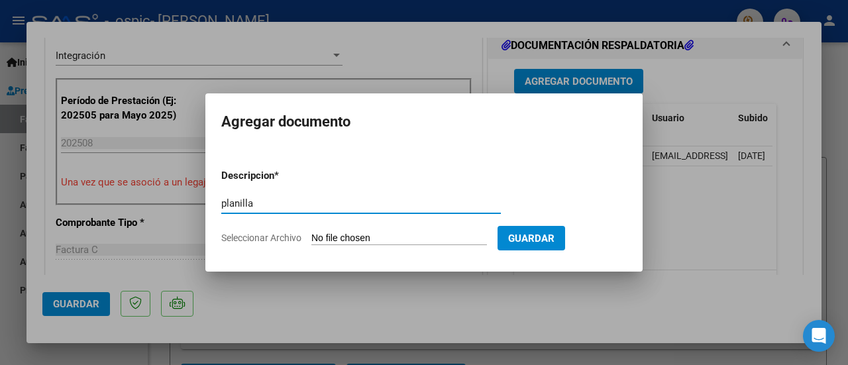
type input "planilla"
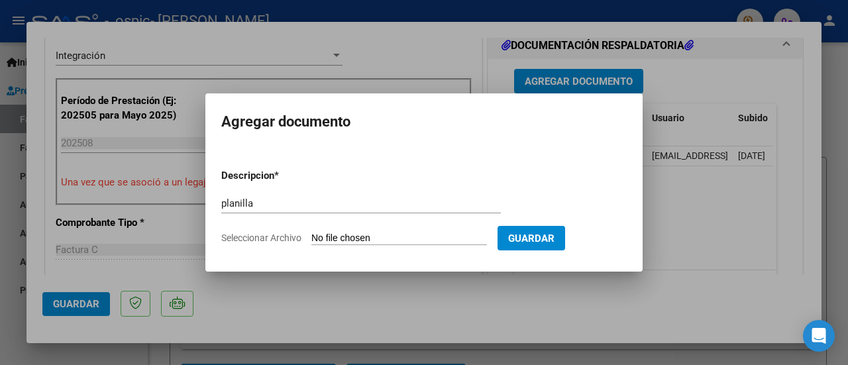
click at [393, 235] on input "Seleccionar Archivo" at bounding box center [398, 238] width 175 height 13
type input "C:\fakepath\Martina .pdf"
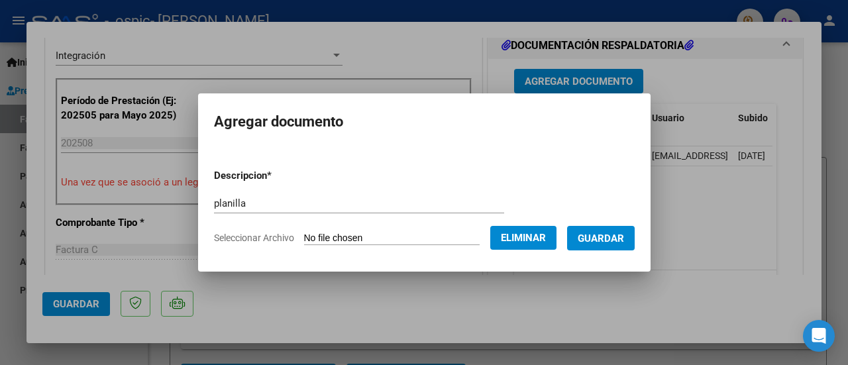
click at [628, 245] on button "Guardar" at bounding box center [601, 238] width 68 height 24
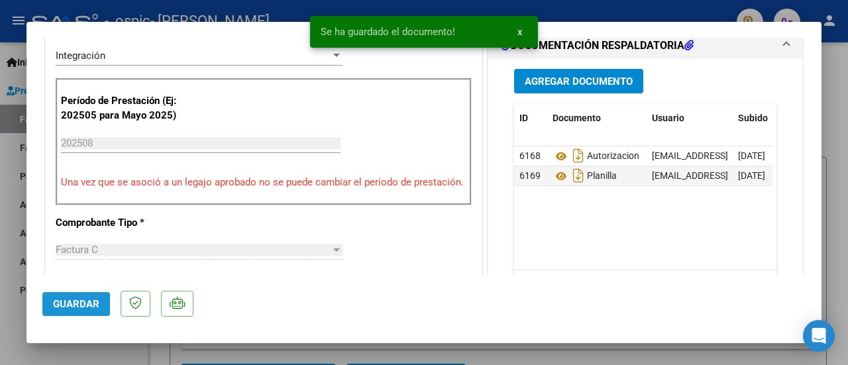
click at [75, 309] on span "Guardar" at bounding box center [76, 304] width 46 height 12
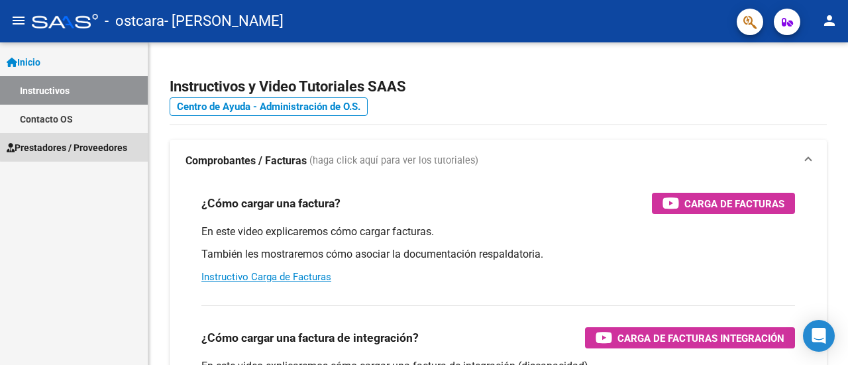
click at [106, 144] on span "Prestadores / Proveedores" at bounding box center [67, 147] width 121 height 15
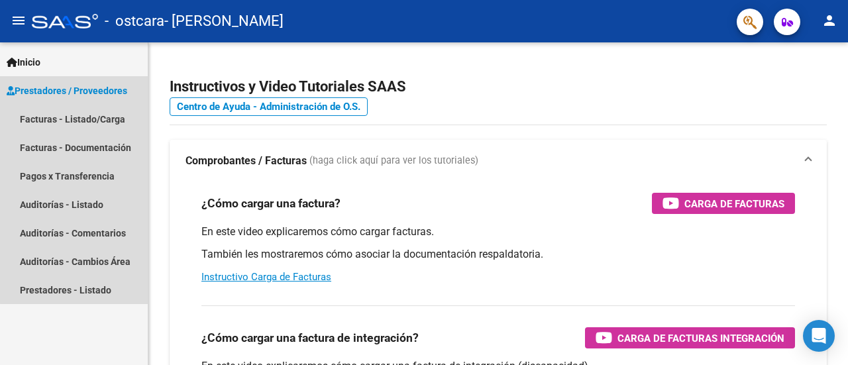
click at [117, 87] on span "Prestadores / Proveedores" at bounding box center [67, 90] width 121 height 15
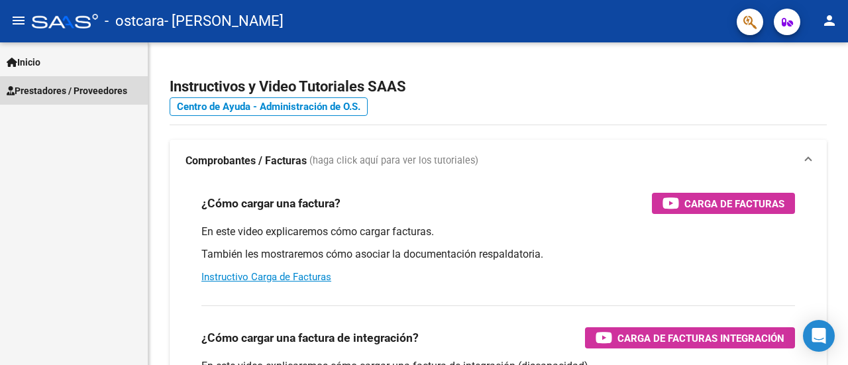
click at [101, 97] on span "Prestadores / Proveedores" at bounding box center [67, 90] width 121 height 15
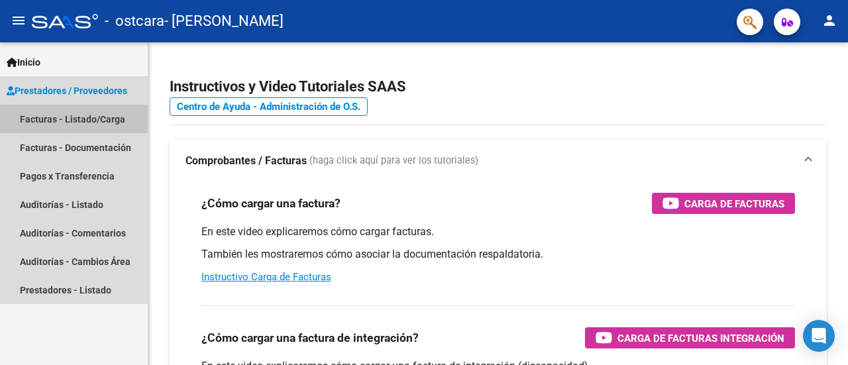
click at [110, 131] on link "Facturas - Listado/Carga" at bounding box center [74, 119] width 148 height 28
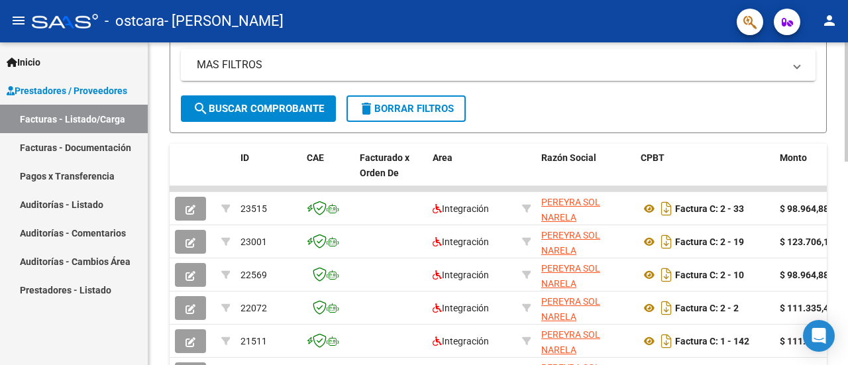
scroll to position [308, 0]
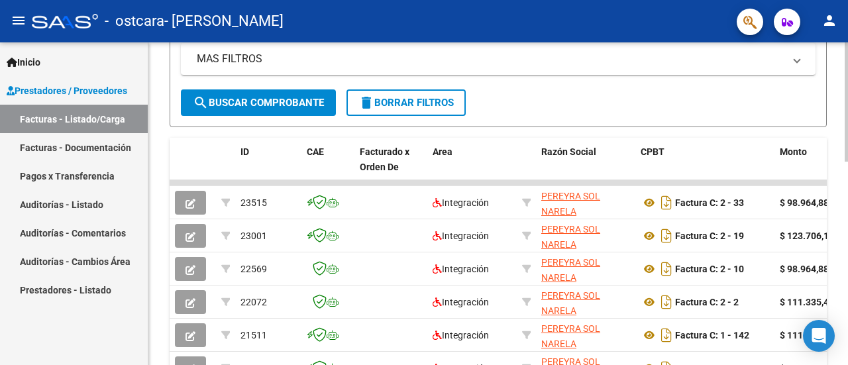
click at [837, 236] on div at bounding box center [845, 217] width 3 height 119
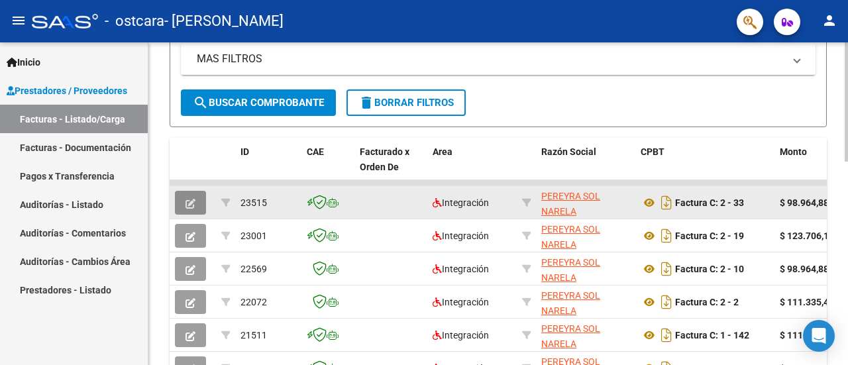
click at [185, 203] on button "button" at bounding box center [190, 203] width 31 height 24
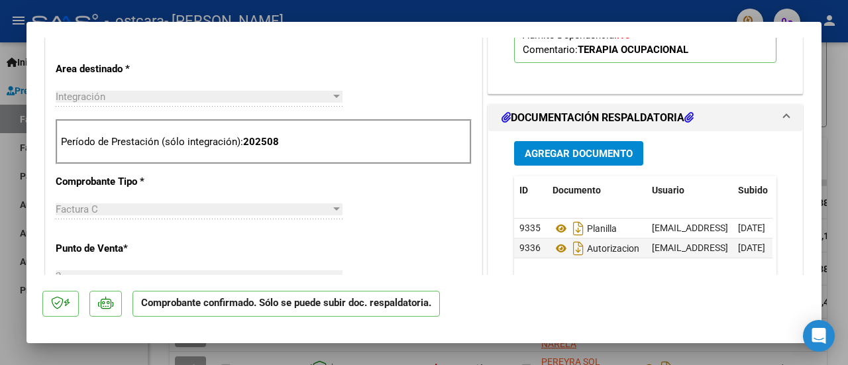
scroll to position [600, 0]
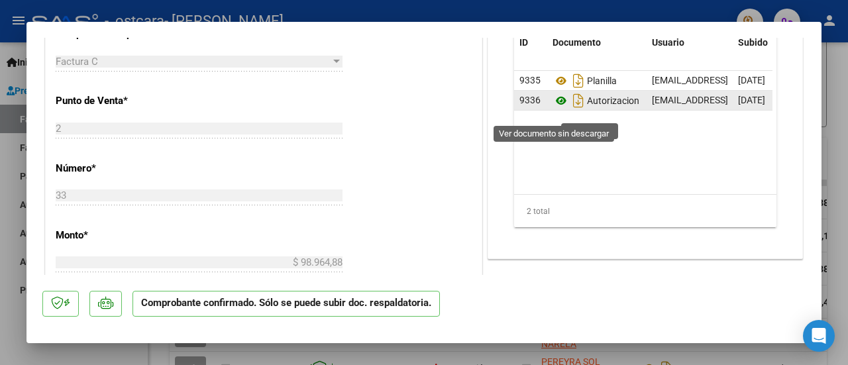
click at [557, 109] on icon at bounding box center [560, 101] width 17 height 16
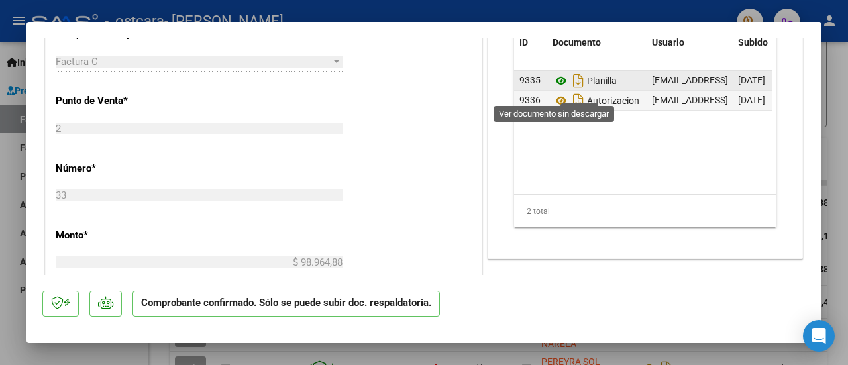
click at [558, 89] on icon at bounding box center [560, 81] width 17 height 16
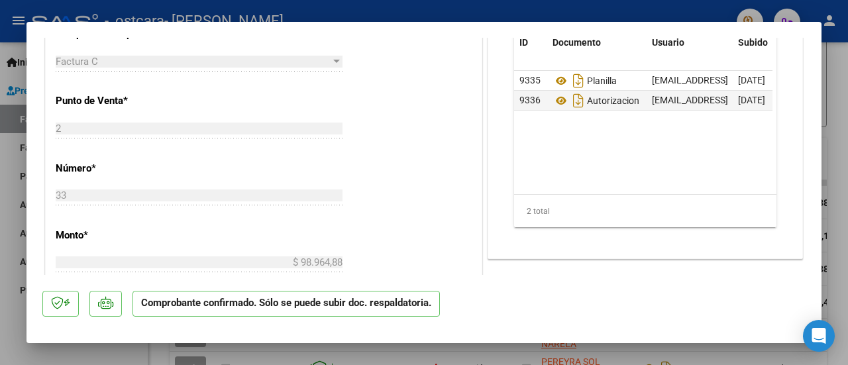
click at [6, 44] on div at bounding box center [424, 182] width 848 height 365
type input "$ 0,00"
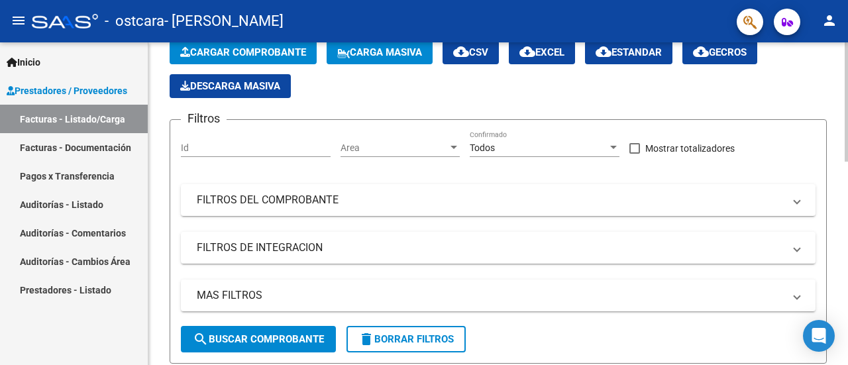
scroll to position [0, 0]
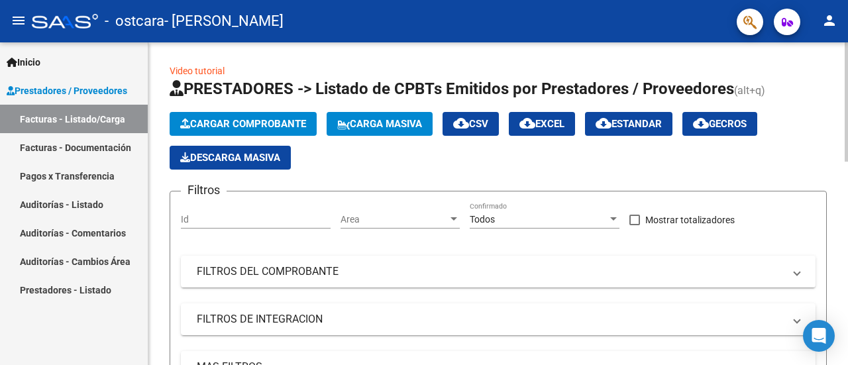
click at [837, 42] on div "menu - ostcara - [PERSON_NAME] NARELA person Inicio Instructivos Contacto OS Pr…" at bounding box center [424, 182] width 848 height 365
click at [272, 120] on span "Cargar Comprobante" at bounding box center [243, 124] width 126 height 12
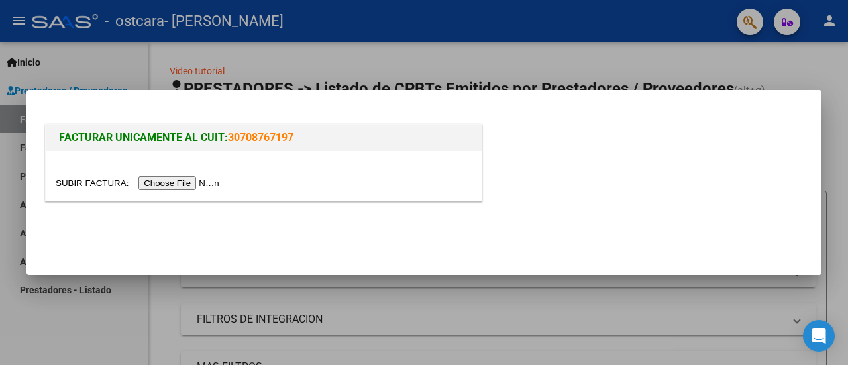
click at [196, 184] on input "file" at bounding box center [140, 183] width 168 height 14
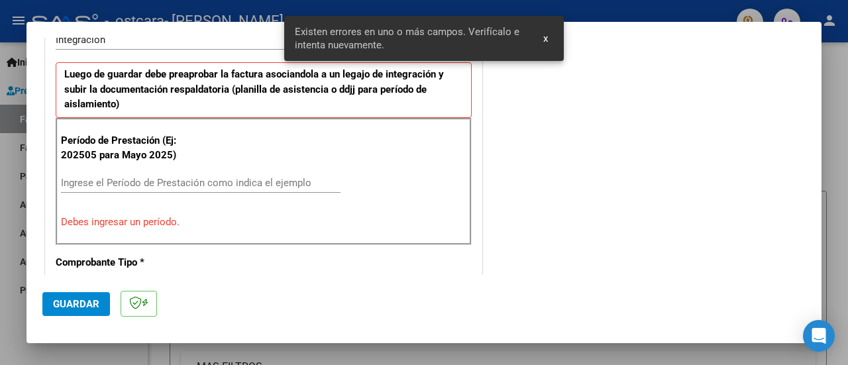
scroll to position [355, 0]
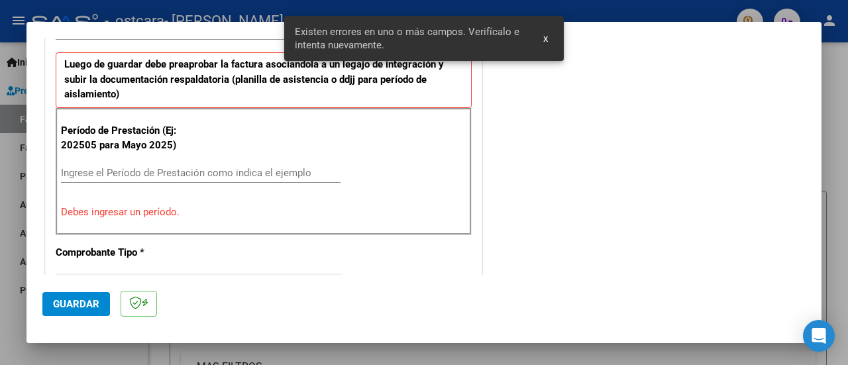
click at [233, 163] on div "Ingrese el Período de Prestación como indica el ejemplo" at bounding box center [200, 173] width 279 height 20
click at [238, 180] on div "Ingrese el Período de Prestación como indica el ejemplo" at bounding box center [200, 179] width 279 height 32
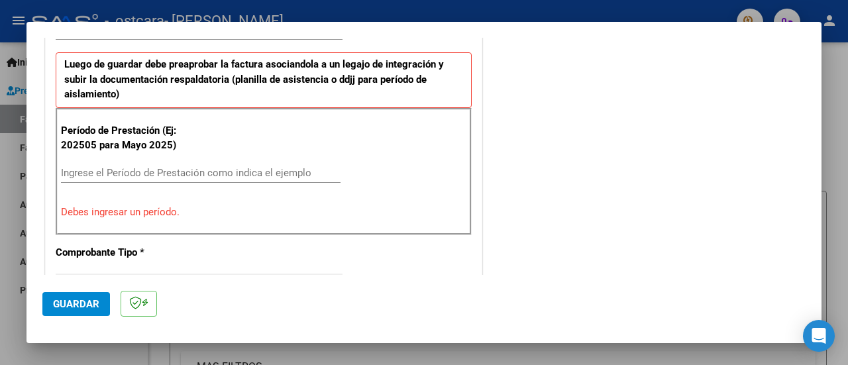
click at [238, 180] on div "Ingrese el Período de Prestación como indica el ejemplo" at bounding box center [200, 179] width 279 height 32
click at [238, 175] on input "Ingrese el Período de Prestación como indica el ejemplo" at bounding box center [200, 173] width 279 height 12
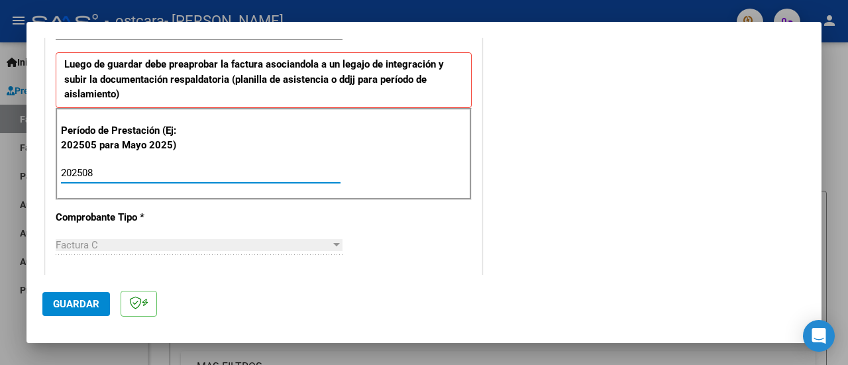
type input "202508"
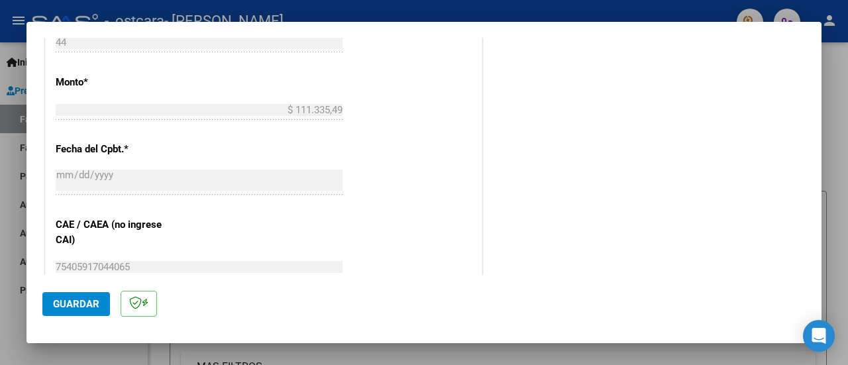
scroll to position [694, 0]
click at [823, 194] on div at bounding box center [424, 182] width 848 height 365
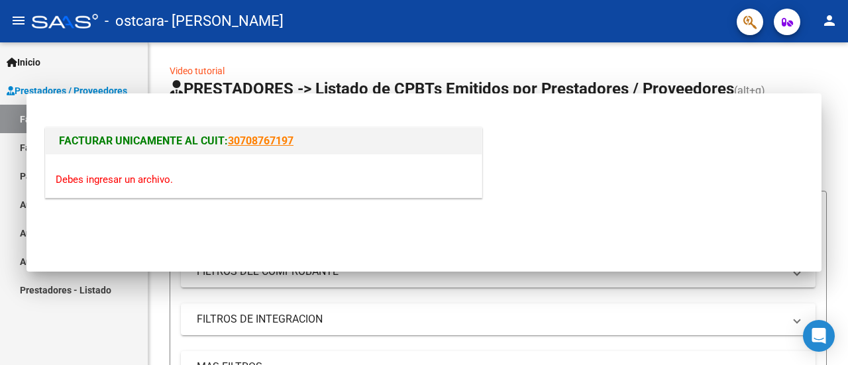
scroll to position [0, 0]
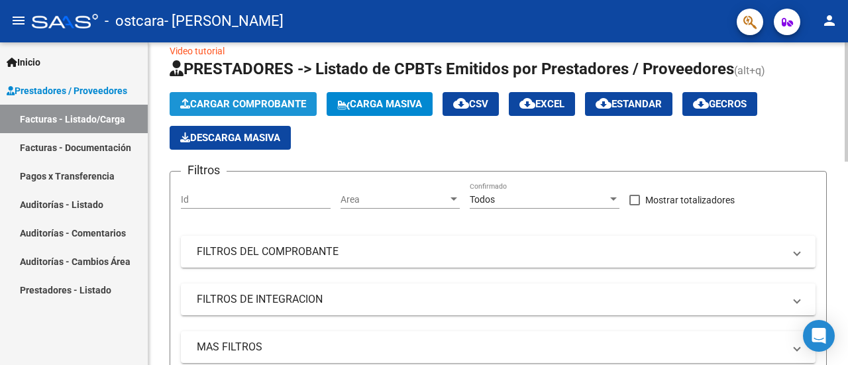
click at [271, 105] on span "Cargar Comprobante" at bounding box center [243, 104] width 126 height 12
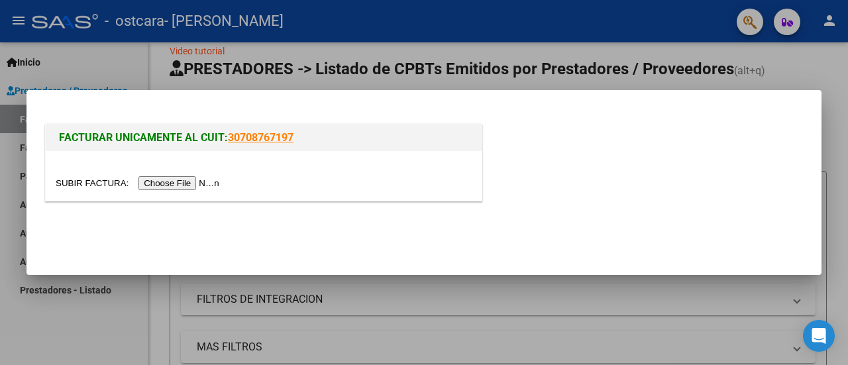
click at [195, 188] on input "file" at bounding box center [140, 183] width 168 height 14
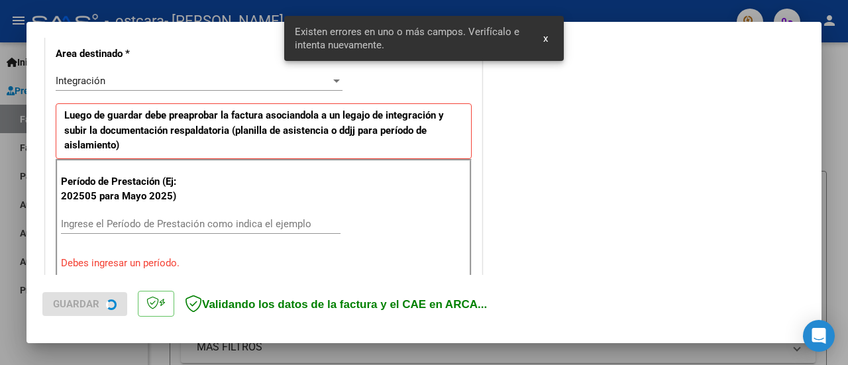
scroll to position [355, 0]
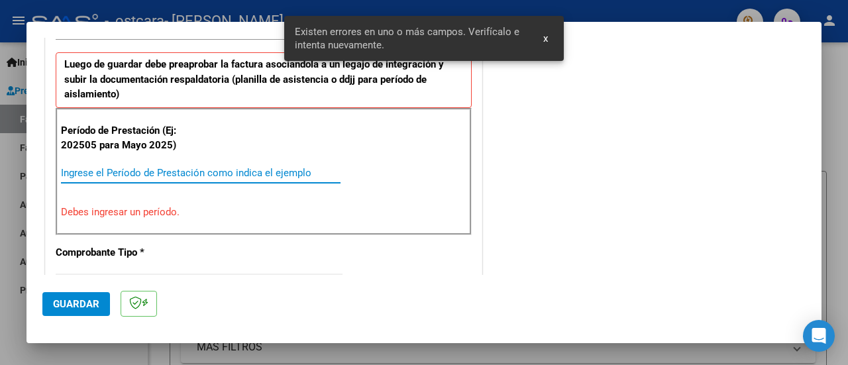
click at [248, 170] on input "Ingrese el Período de Prestación como indica el ejemplo" at bounding box center [200, 173] width 279 height 12
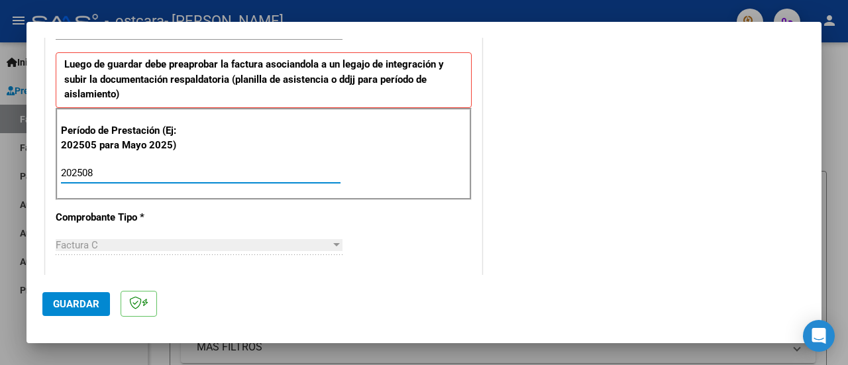
type input "202508"
click at [72, 300] on span "Guardar" at bounding box center [76, 304] width 46 height 12
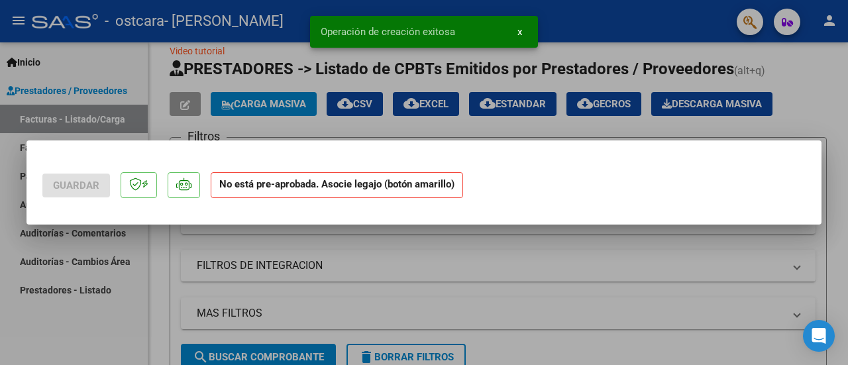
scroll to position [0, 0]
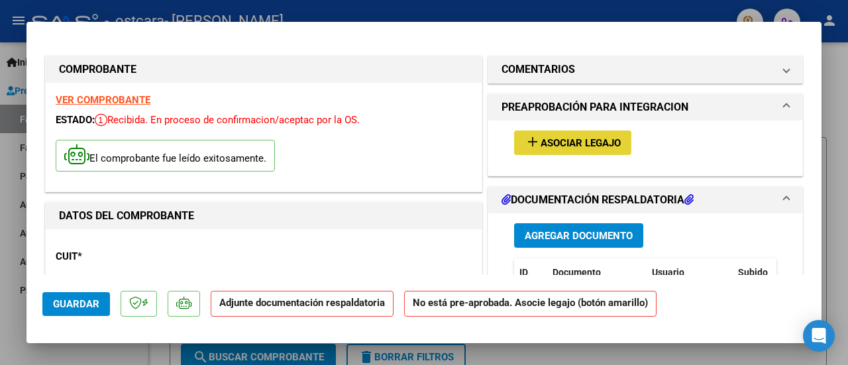
click at [575, 130] on button "add Asociar Legajo" at bounding box center [572, 142] width 117 height 24
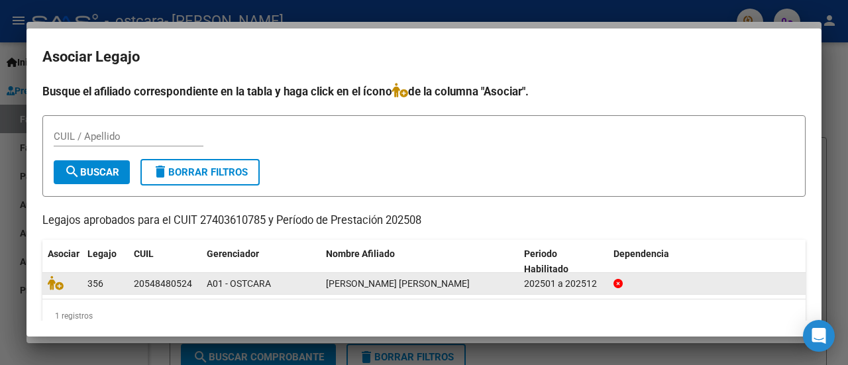
click at [45, 287] on datatable-body-cell at bounding box center [62, 283] width 40 height 21
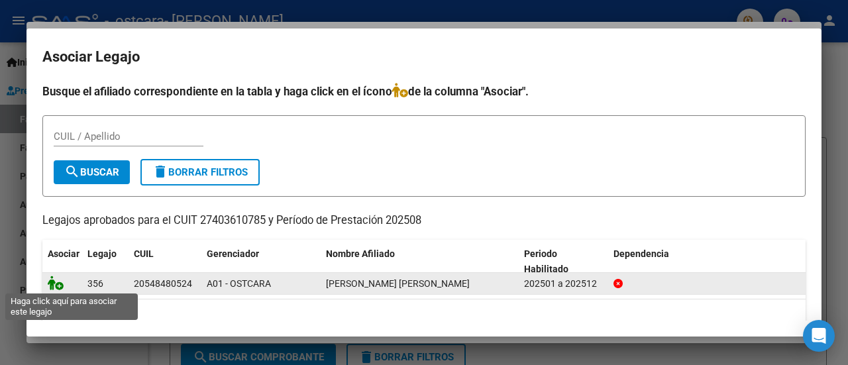
click at [58, 286] on icon at bounding box center [56, 282] width 16 height 15
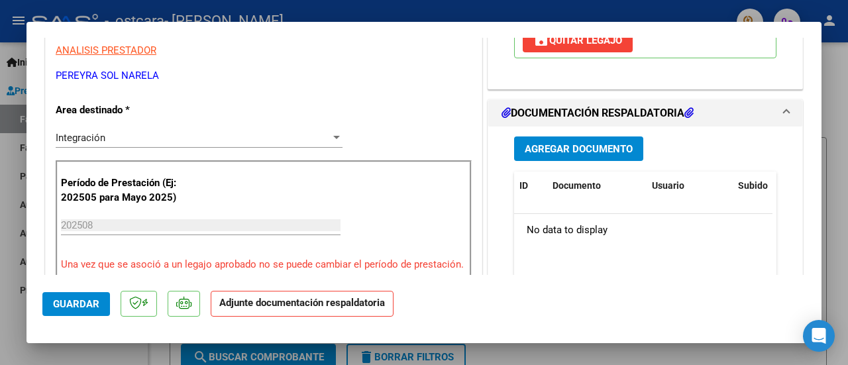
scroll to position [278, 0]
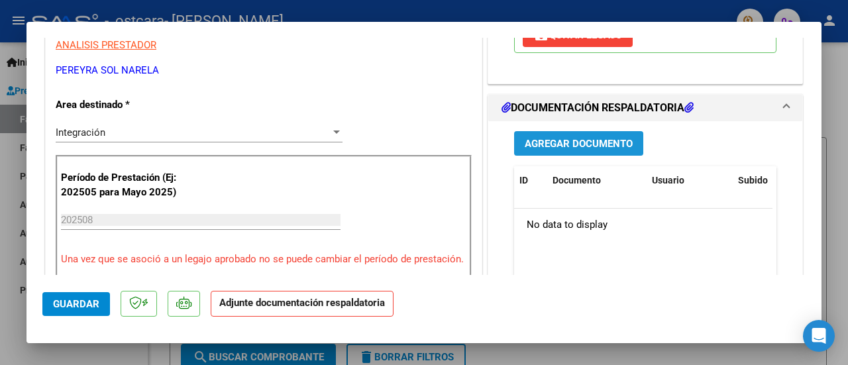
click at [564, 150] on span "Agregar Documento" at bounding box center [578, 144] width 108 height 12
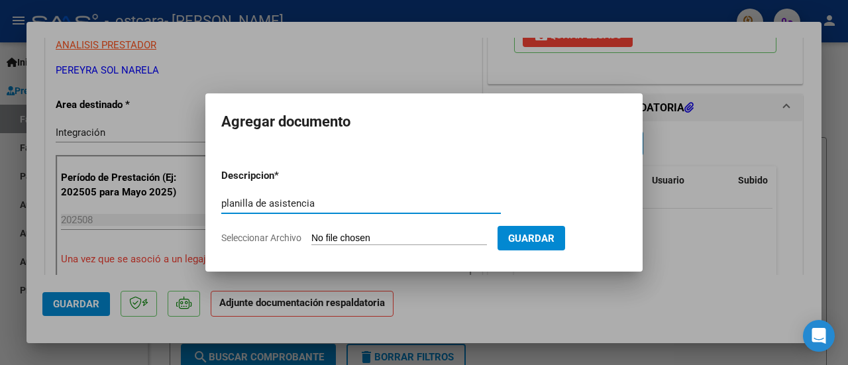
type input "planilla de asistencia"
click at [344, 235] on input "Seleccionar Archivo" at bounding box center [398, 238] width 175 height 13
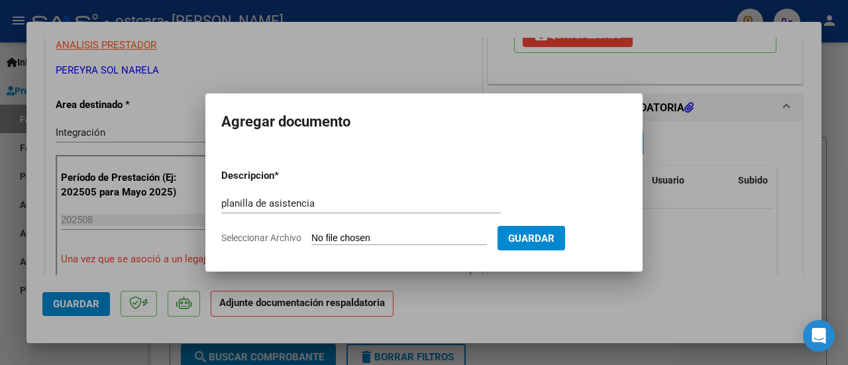
type input "C:\fakepath\[PERSON_NAME].pdf"
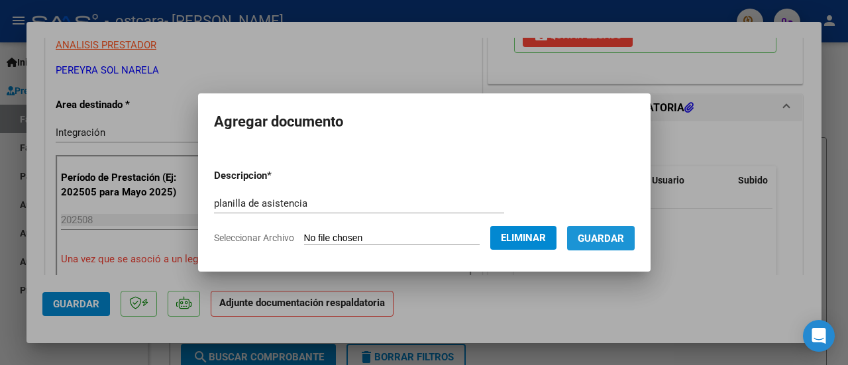
click at [613, 241] on span "Guardar" at bounding box center [600, 238] width 46 height 12
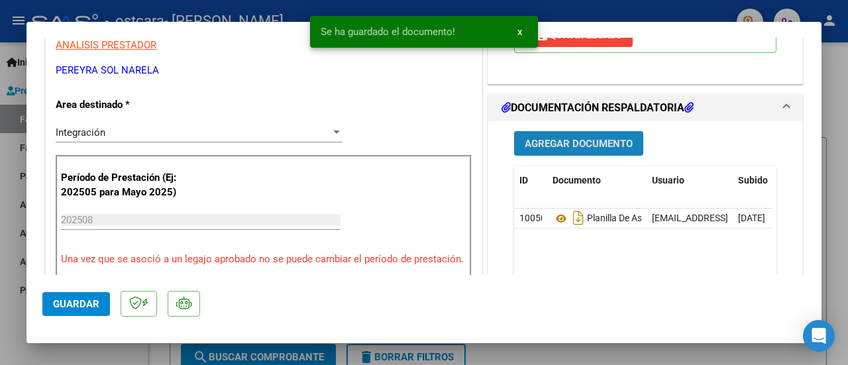
click at [585, 150] on span "Agregar Documento" at bounding box center [578, 144] width 108 height 12
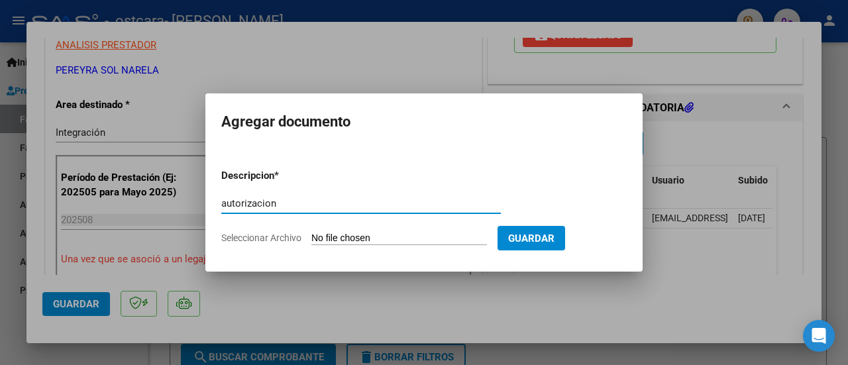
type input "autorizacion"
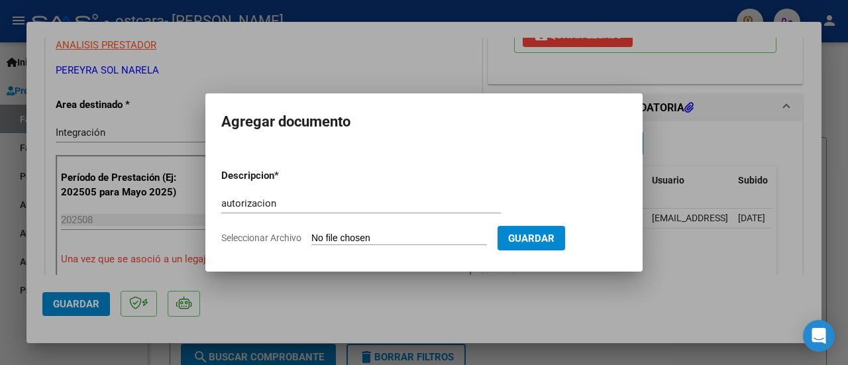
click at [343, 228] on form "Descripcion * autorizacion Escriba aquí una descripcion Seleccionar Archivo Gua…" at bounding box center [423, 206] width 405 height 97
click at [348, 235] on input "Seleccionar Archivo" at bounding box center [398, 238] width 175 height 13
type input "C:\fakepath\autorizacion [PERSON_NAME].pdf"
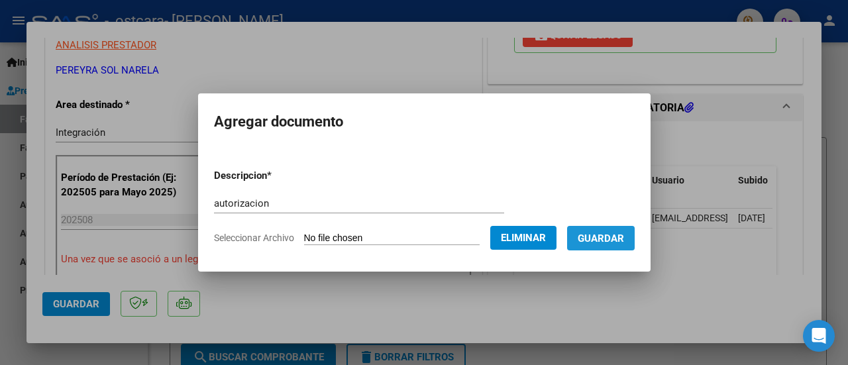
click at [617, 236] on span "Guardar" at bounding box center [600, 238] width 46 height 12
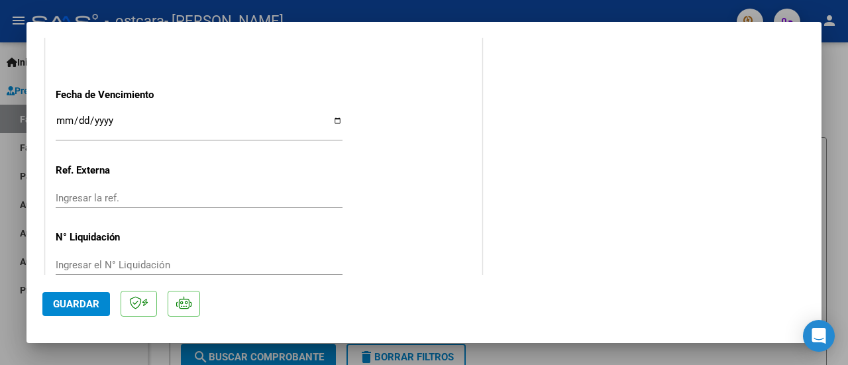
scroll to position [960, 0]
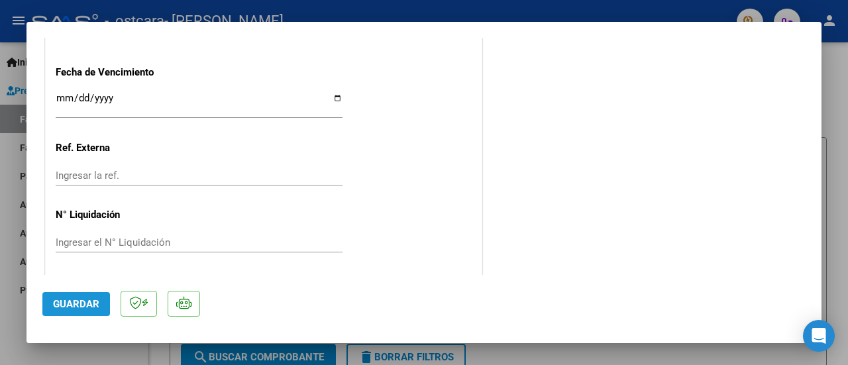
click at [95, 297] on button "Guardar" at bounding box center [76, 304] width 68 height 24
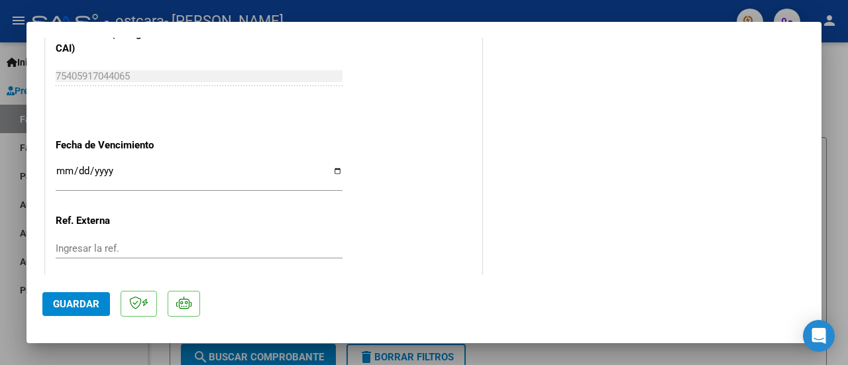
scroll to position [0, 0]
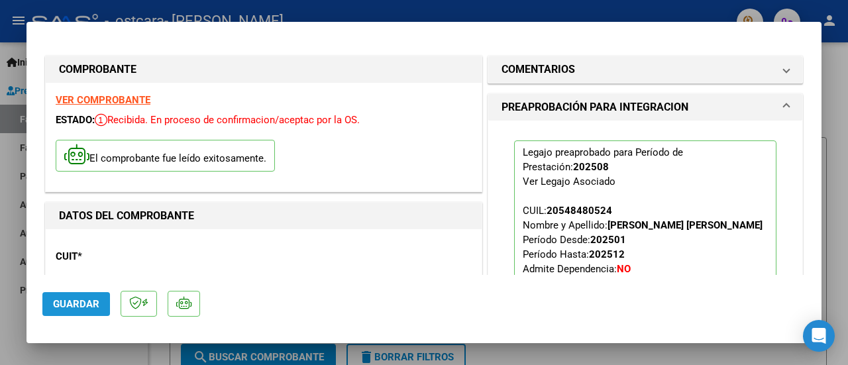
click at [81, 307] on span "Guardar" at bounding box center [76, 304] width 46 height 12
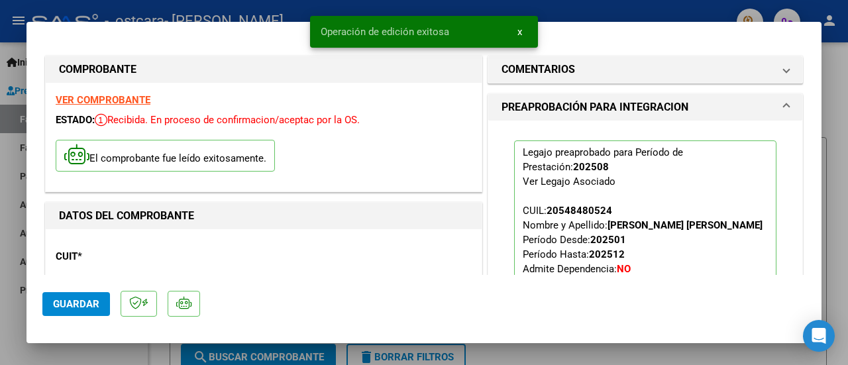
type input "$ 0,00"
